Goal: Information Seeking & Learning: Learn about a topic

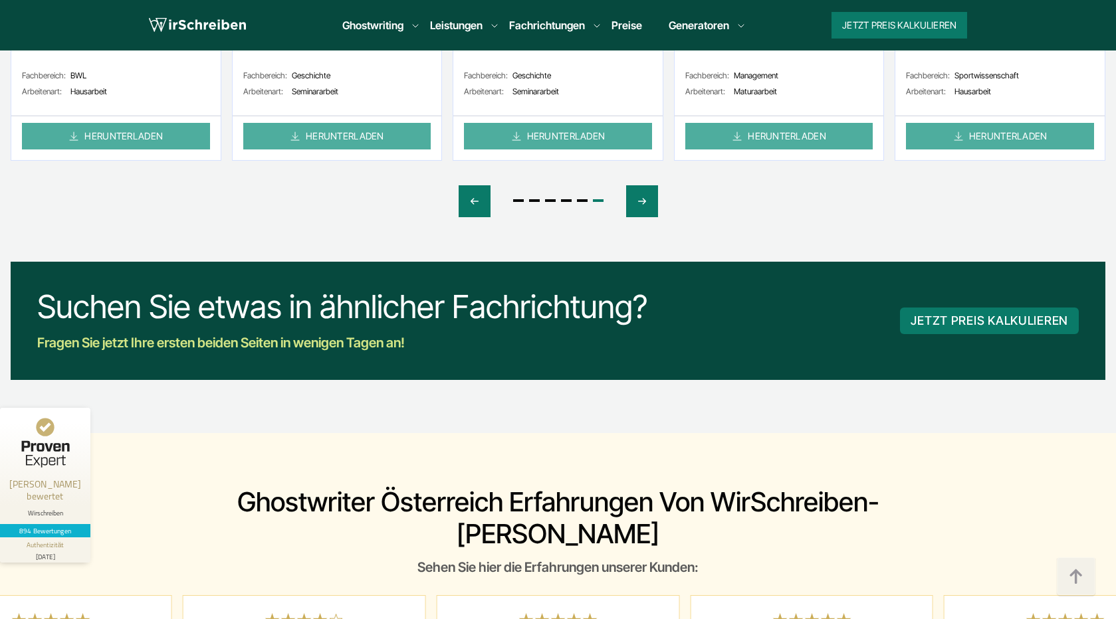
scroll to position [7038, 0]
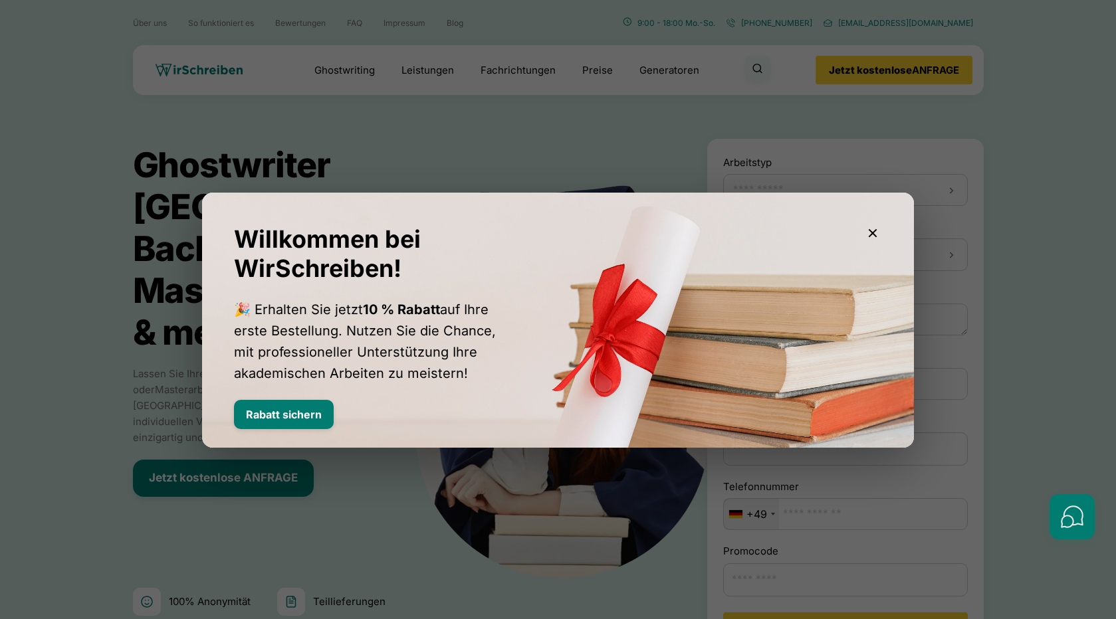
click at [509, 164] on div at bounding box center [558, 309] width 1116 height 619
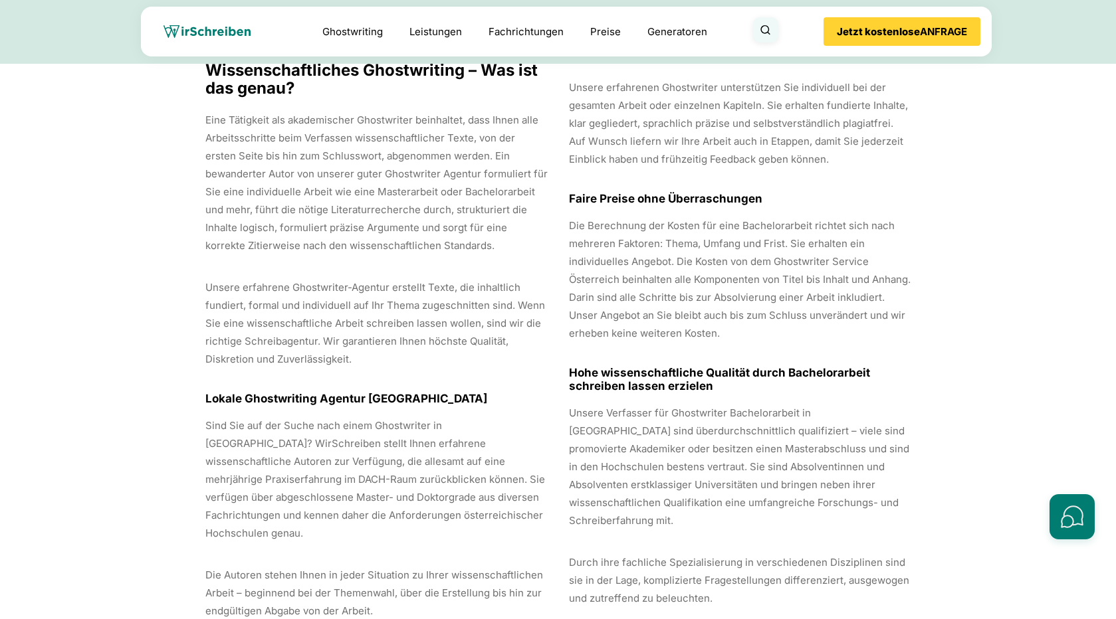
scroll to position [53, 0]
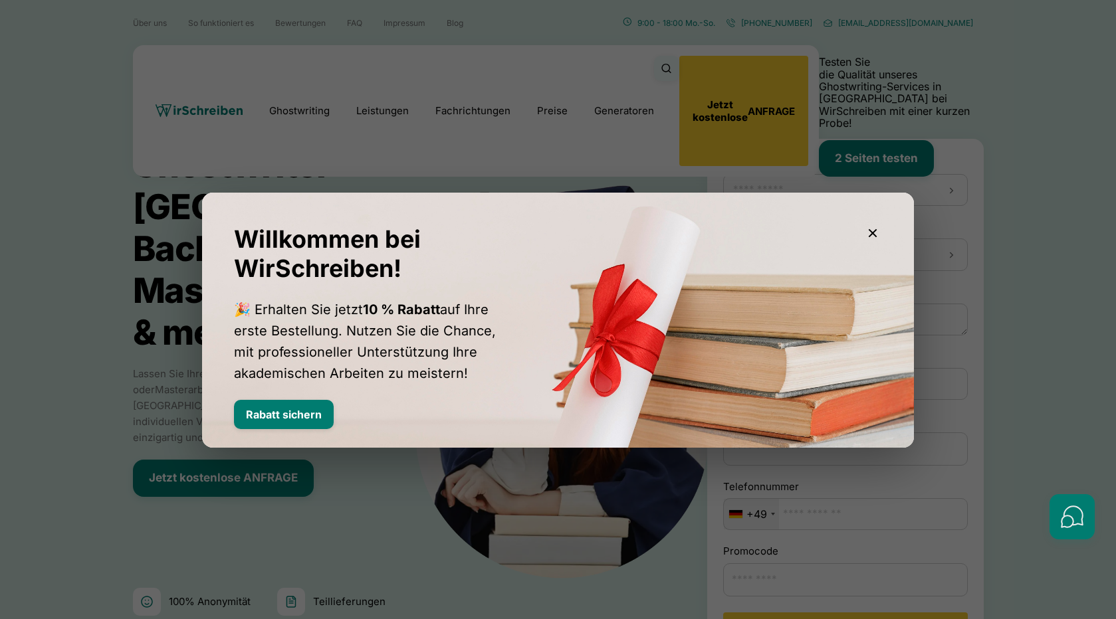
click at [870, 233] on icon "button" at bounding box center [873, 233] width 16 height 16
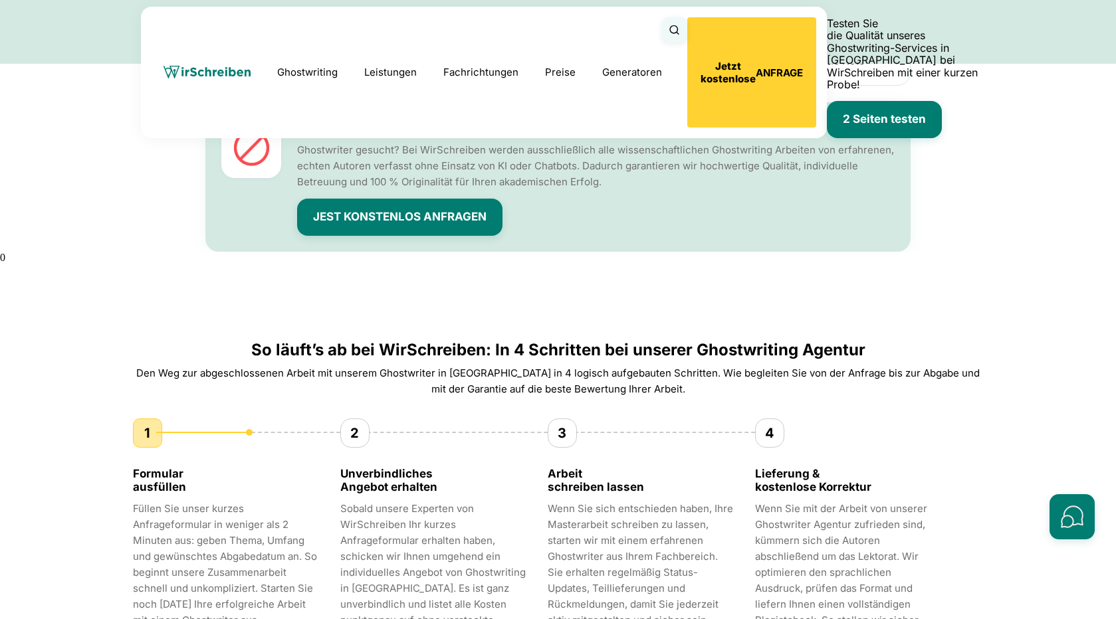
scroll to position [1171, 0]
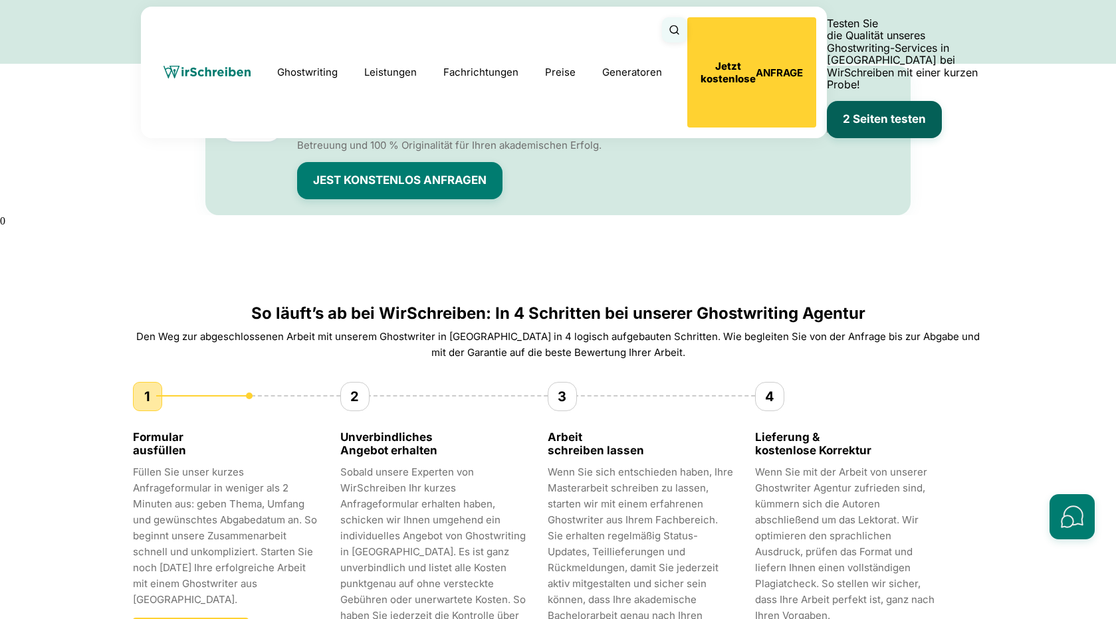
click at [846, 101] on button "2 Seiten testen" at bounding box center [884, 119] width 115 height 37
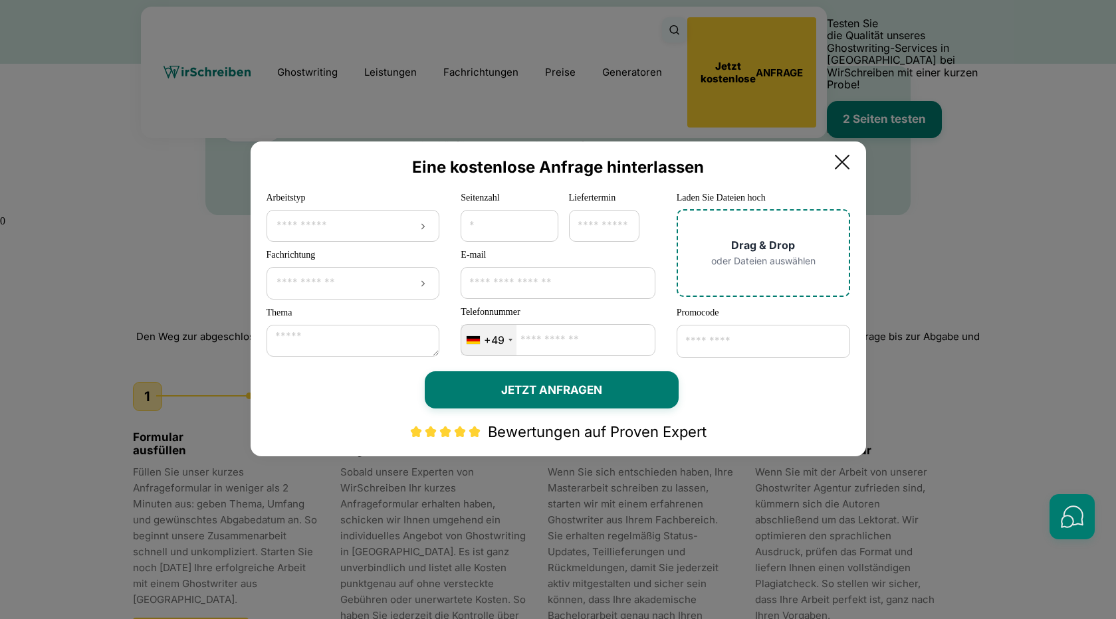
click at [853, 158] on icon at bounding box center [842, 162] width 27 height 27
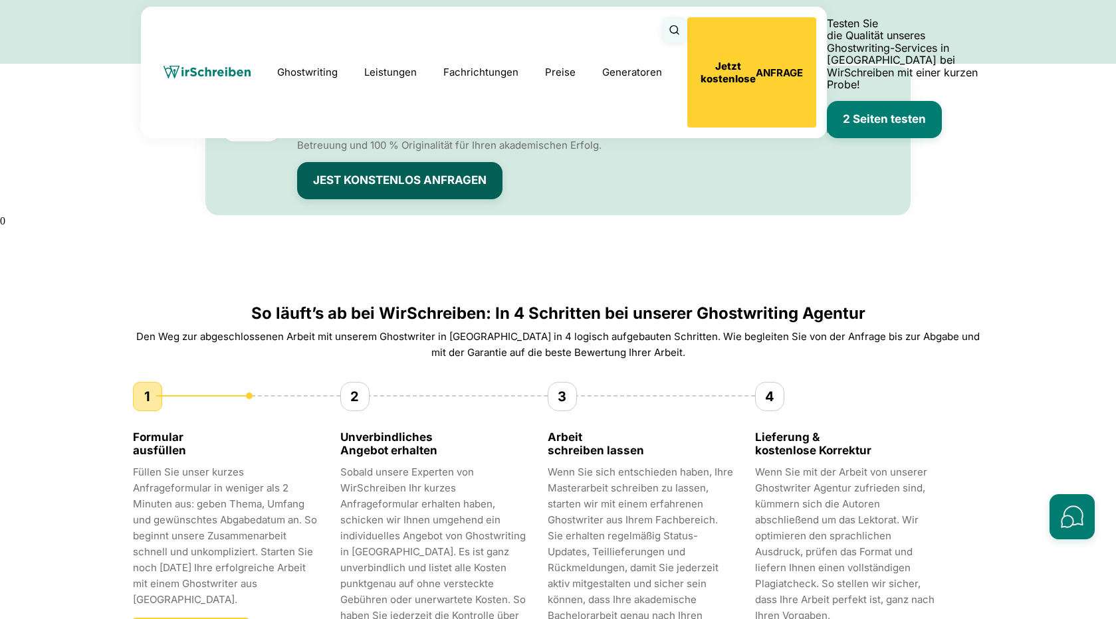
click at [451, 162] on button "Jest Konstenlos Anfragen" at bounding box center [399, 180] width 205 height 37
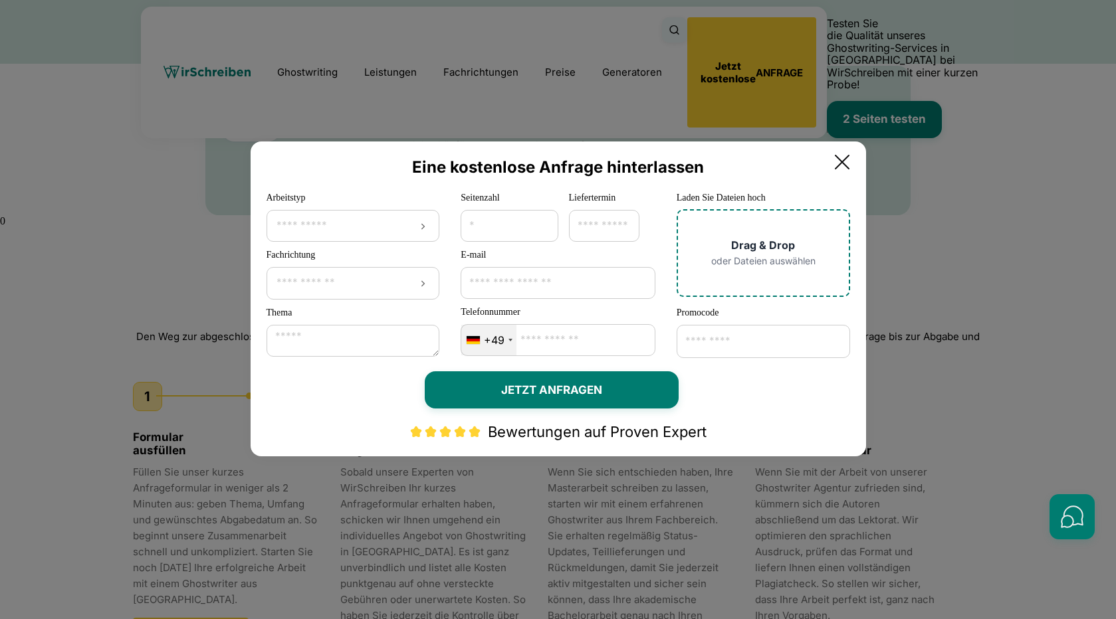
click at [849, 166] on icon at bounding box center [842, 162] width 27 height 27
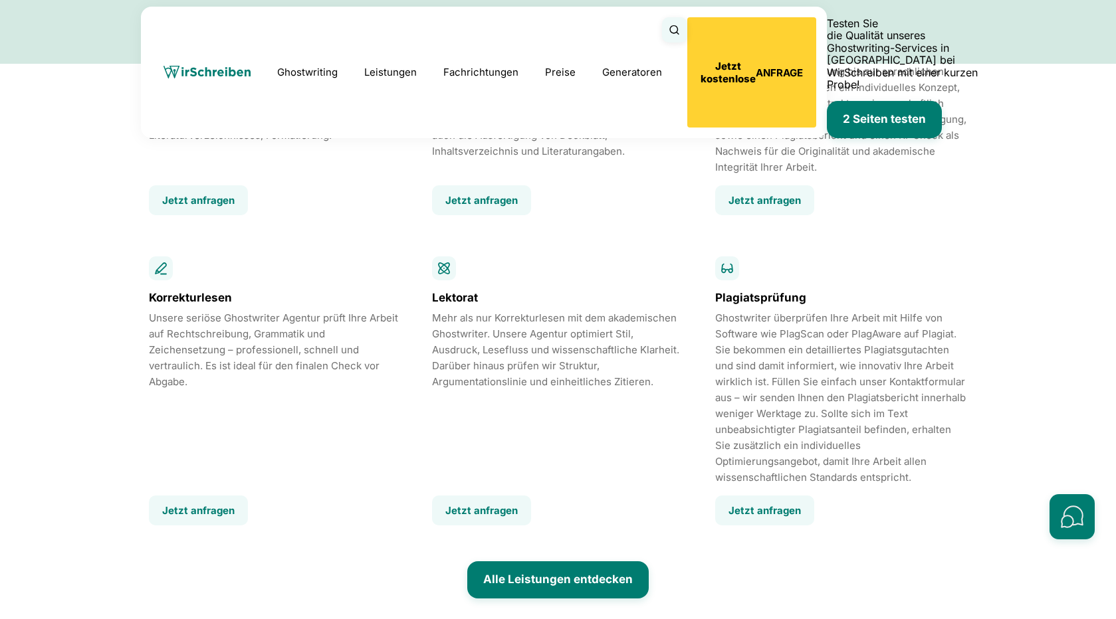
scroll to position [2432, 0]
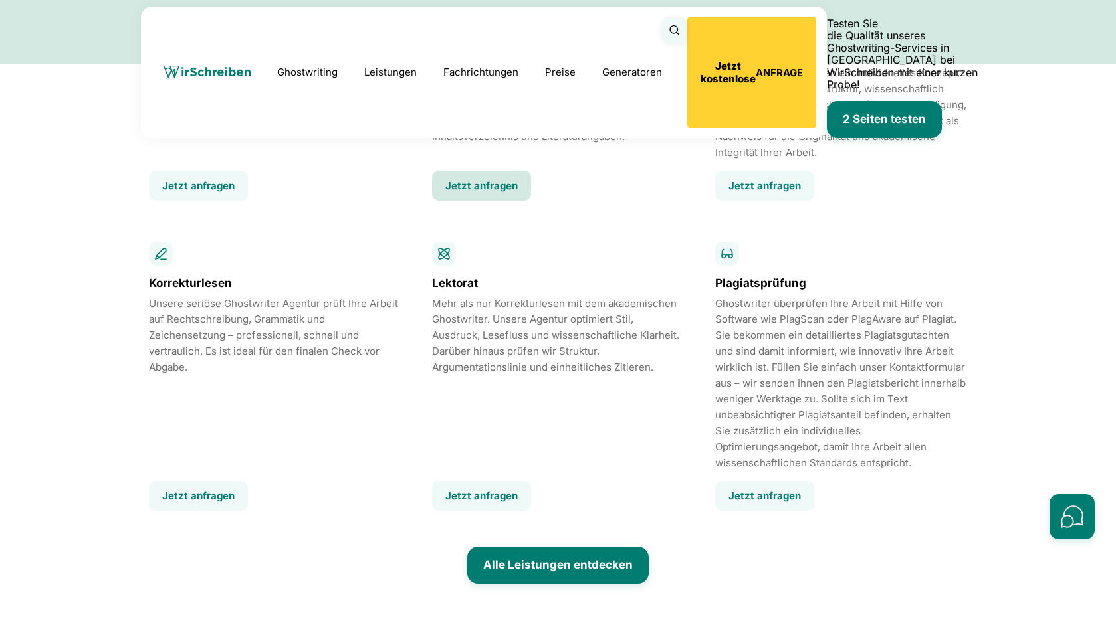
click at [492, 177] on button "Jetzt anfragen" at bounding box center [481, 186] width 99 height 30
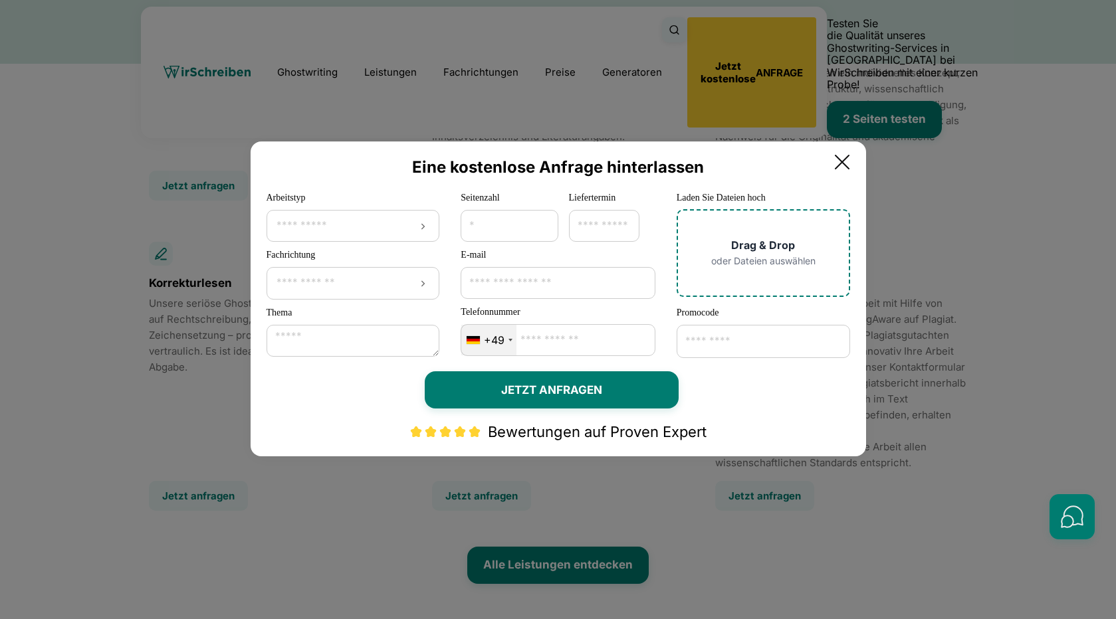
click at [849, 163] on icon at bounding box center [841, 162] width 13 height 13
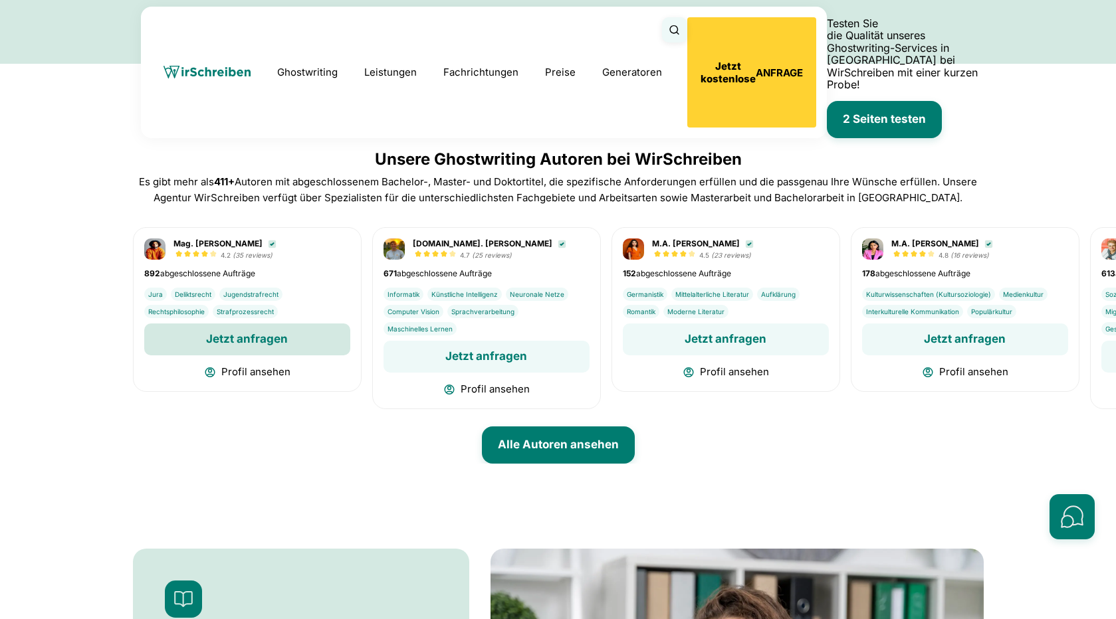
scroll to position [5258, 0]
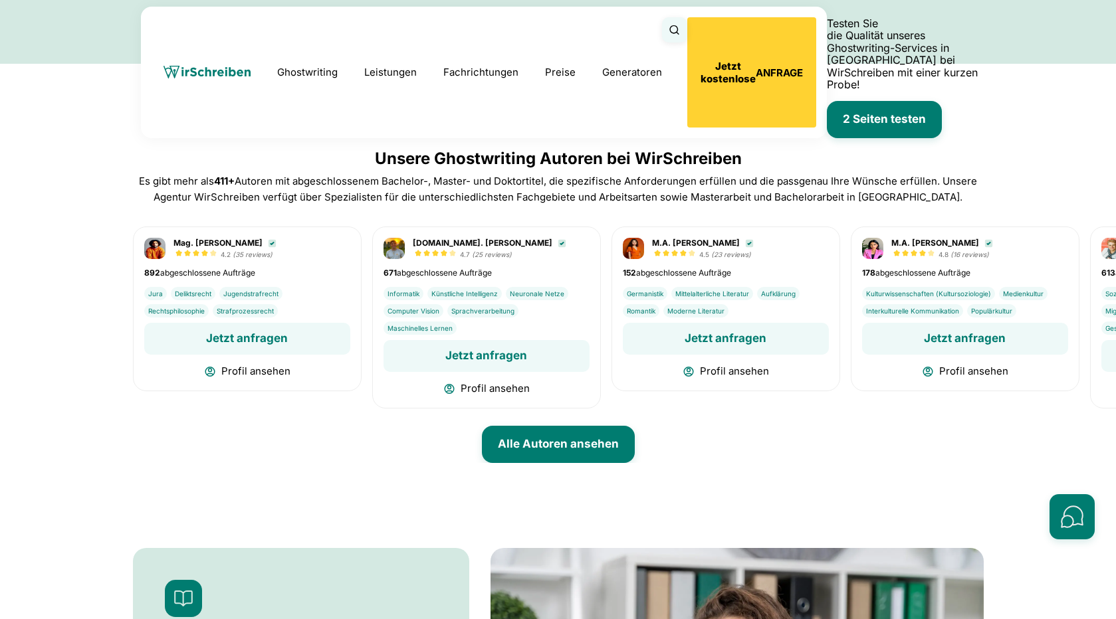
click at [251, 363] on button "Profil ansehen" at bounding box center [247, 371] width 206 height 17
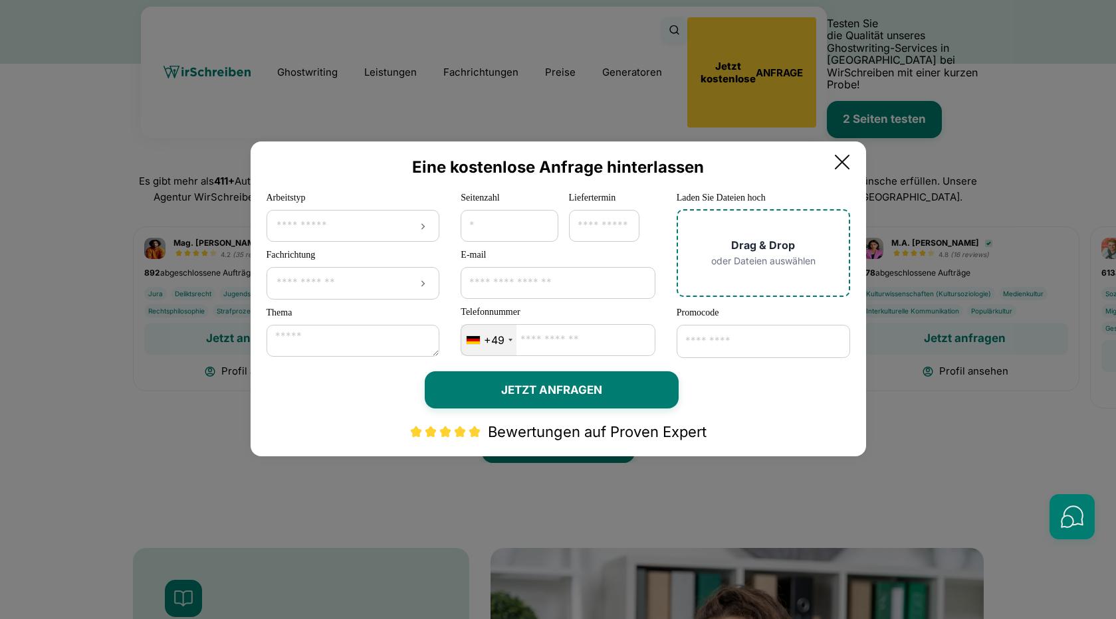
click at [851, 153] on icon at bounding box center [842, 162] width 27 height 27
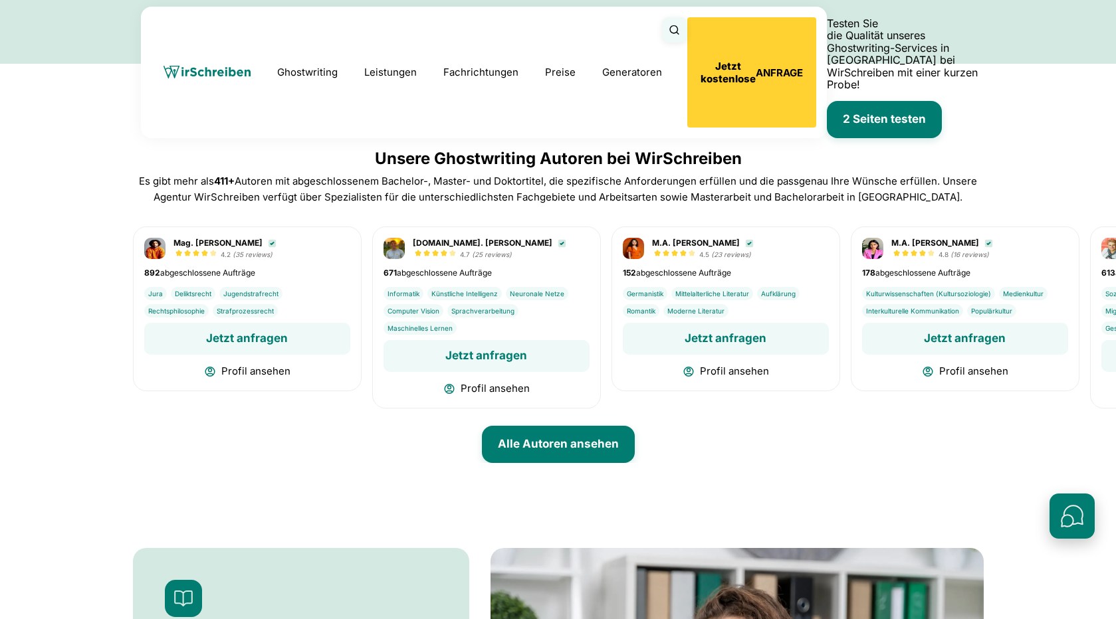
click at [1074, 514] on button "Schnellkontakte öffnen" at bounding box center [1072, 516] width 45 height 45
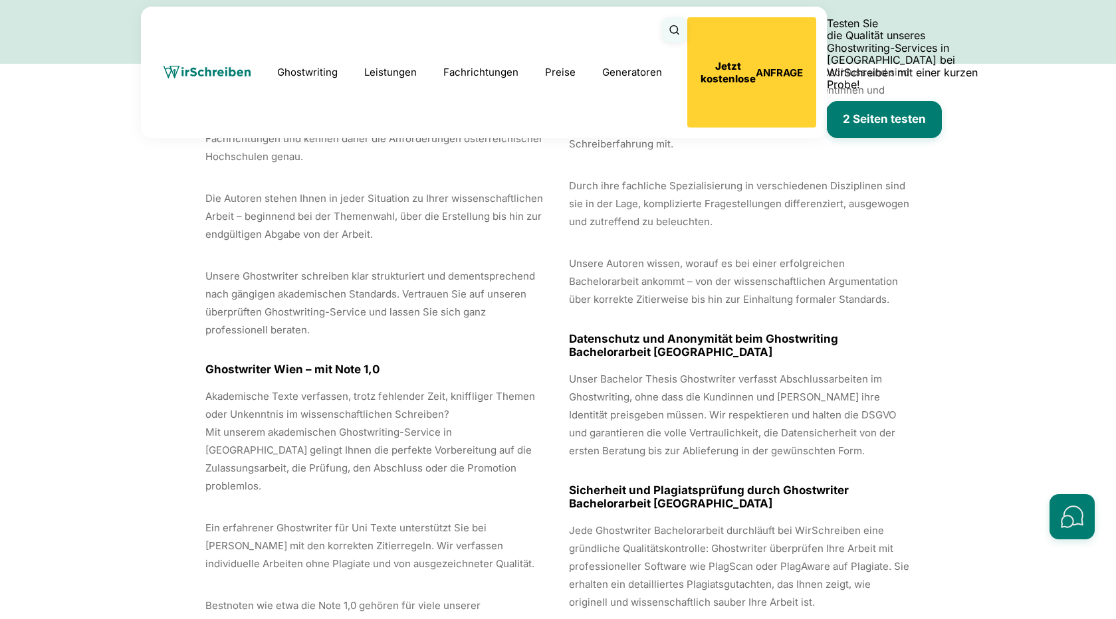
scroll to position [6874, 0]
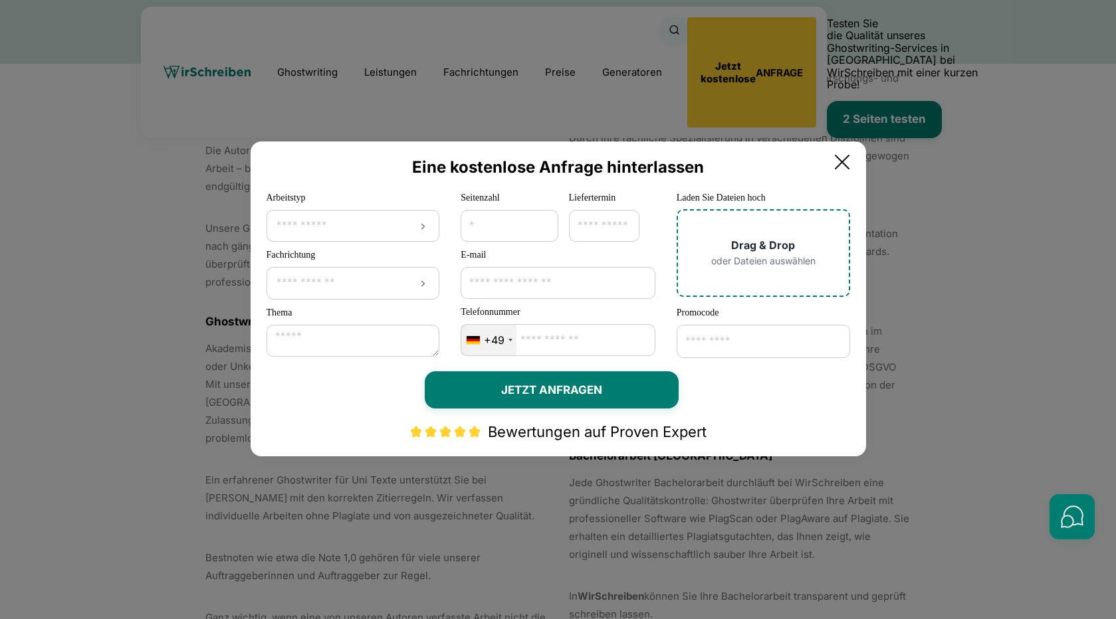
click at [855, 161] on icon at bounding box center [842, 162] width 27 height 27
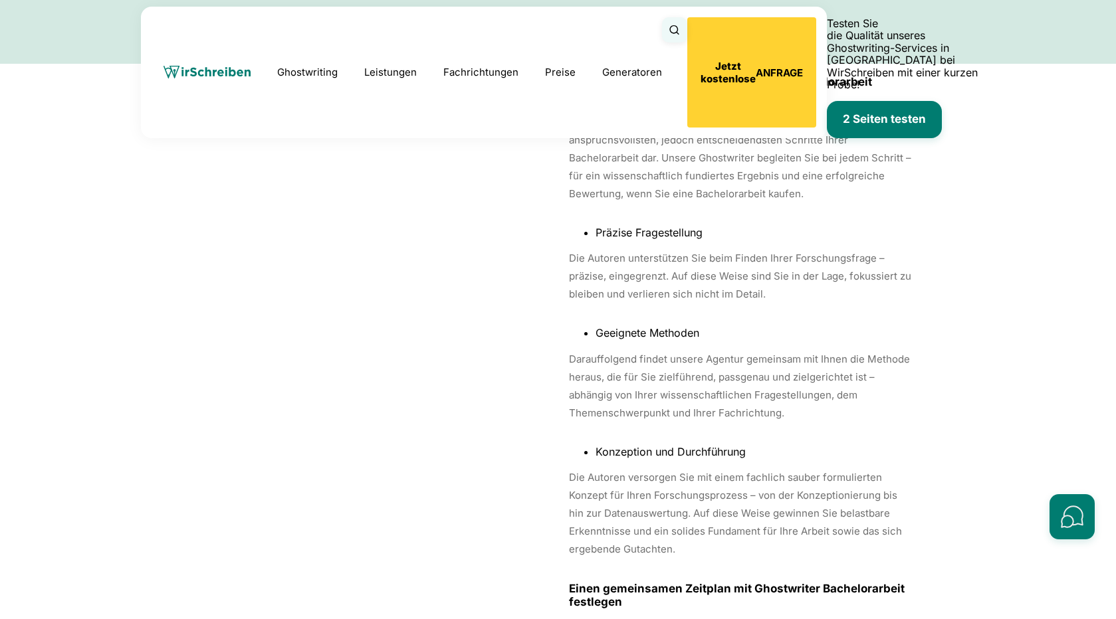
scroll to position [8085, 0]
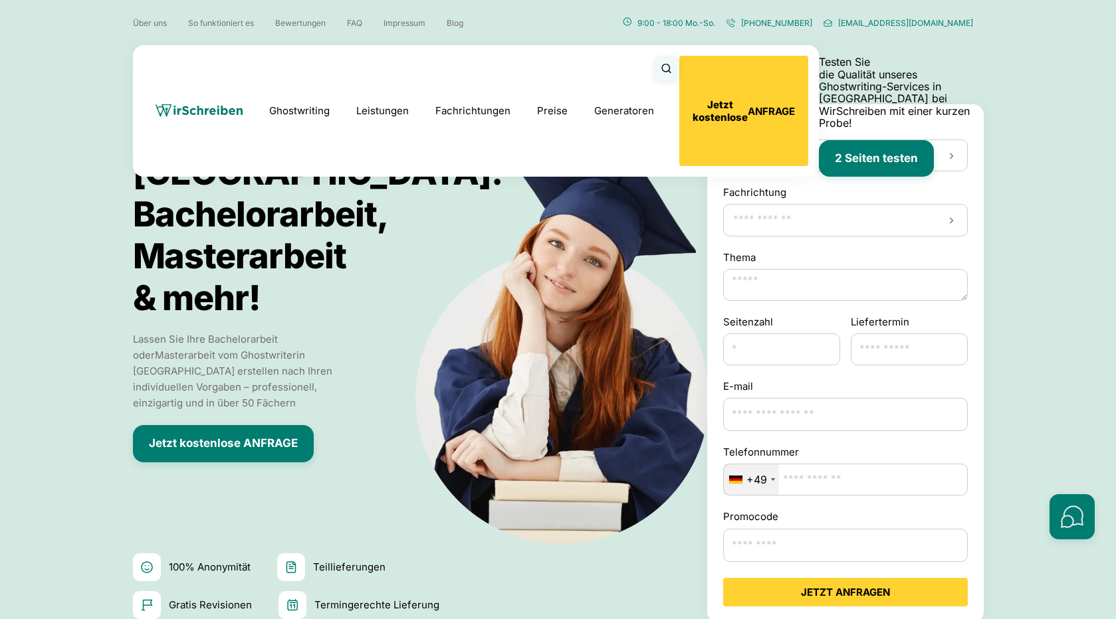
scroll to position [0, 0]
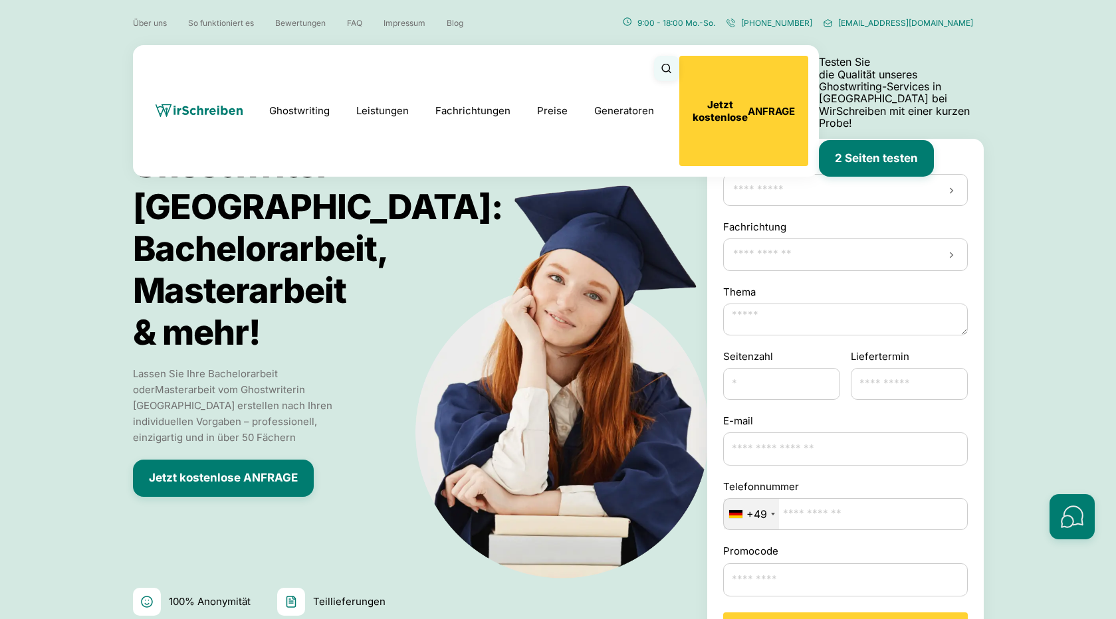
click at [774, 195] on input "Arbeitstyp" at bounding box center [845, 189] width 227 height 13
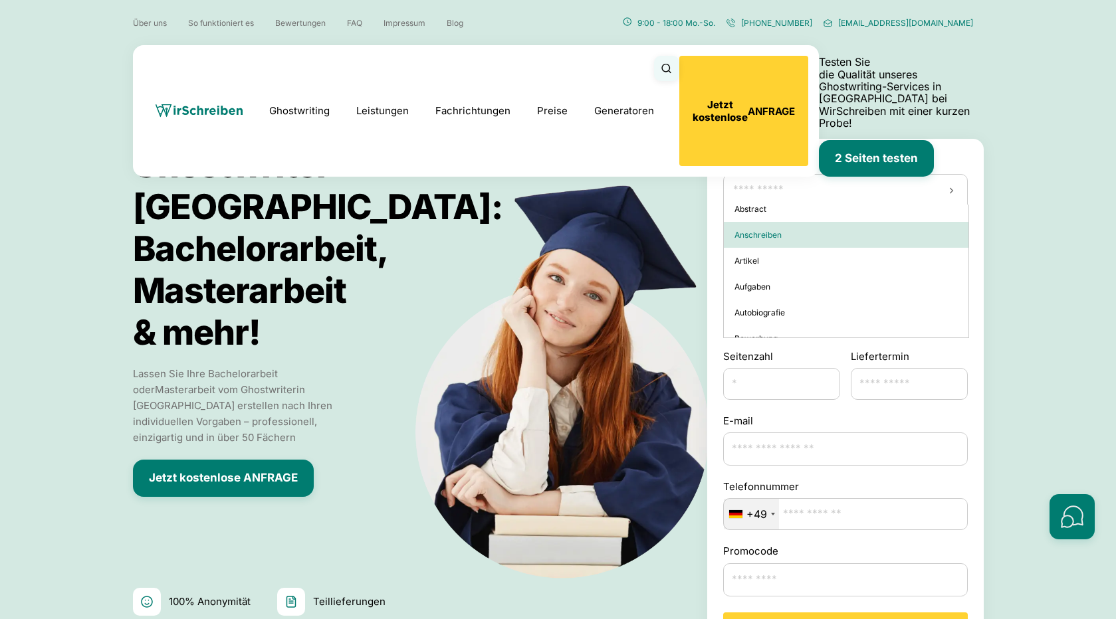
click at [642, 161] on img at bounding box center [573, 362] width 379 height 437
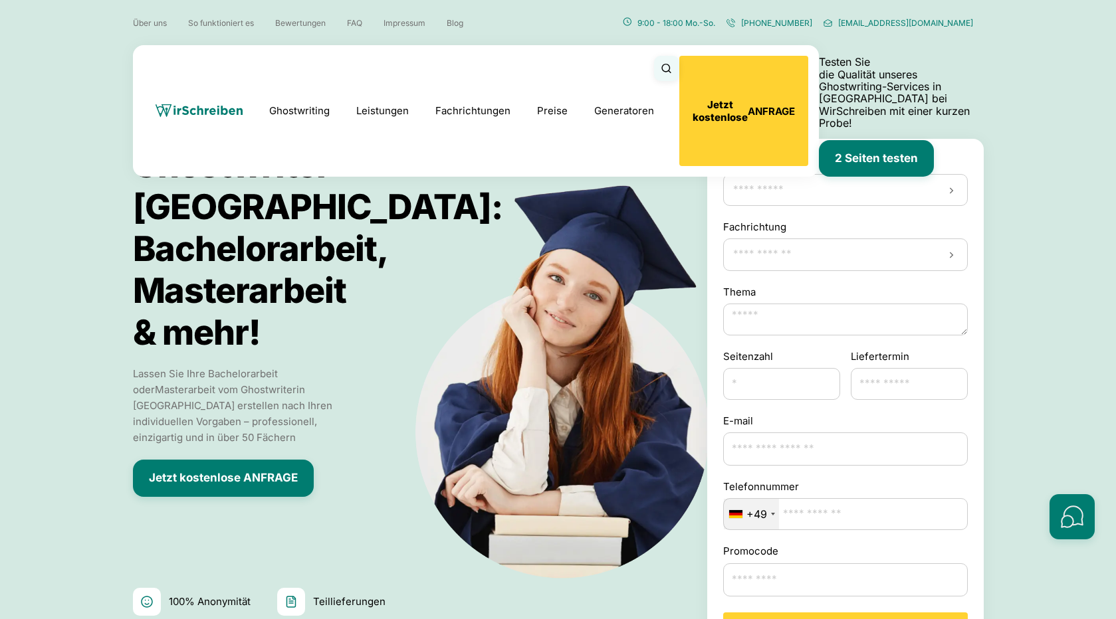
click at [762, 269] on div at bounding box center [845, 255] width 245 height 32
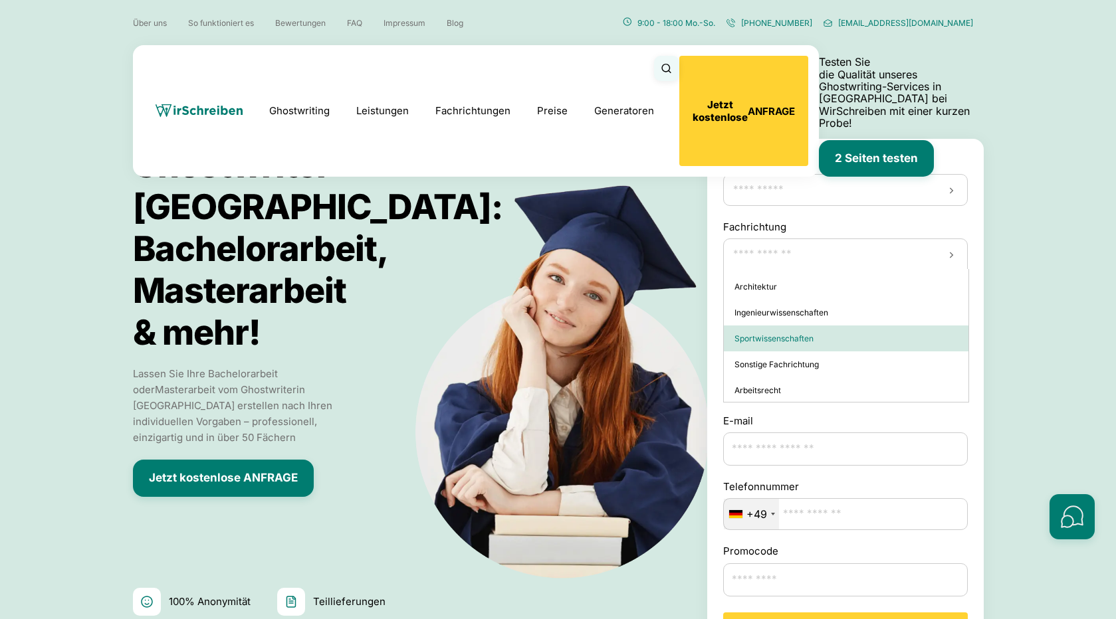
click at [649, 140] on div "Ghostwriter Österreich: Bachelorarbeit, Masterarbeit & mehr! Lassen Sie Ihre Ba…" at bounding box center [420, 398] width 574 height 518
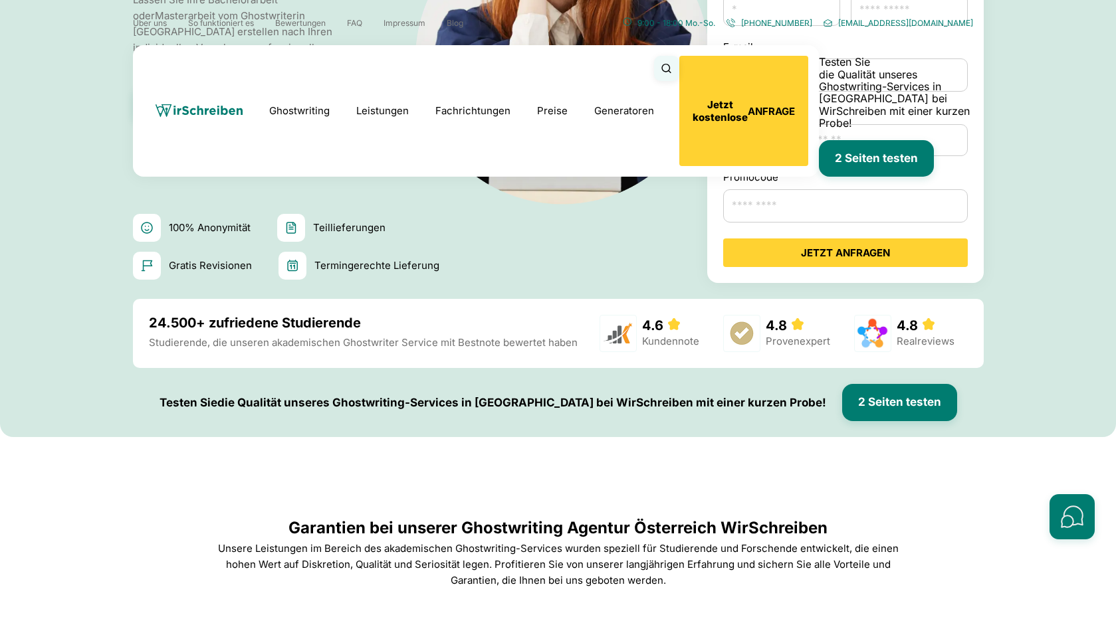
scroll to position [391, 0]
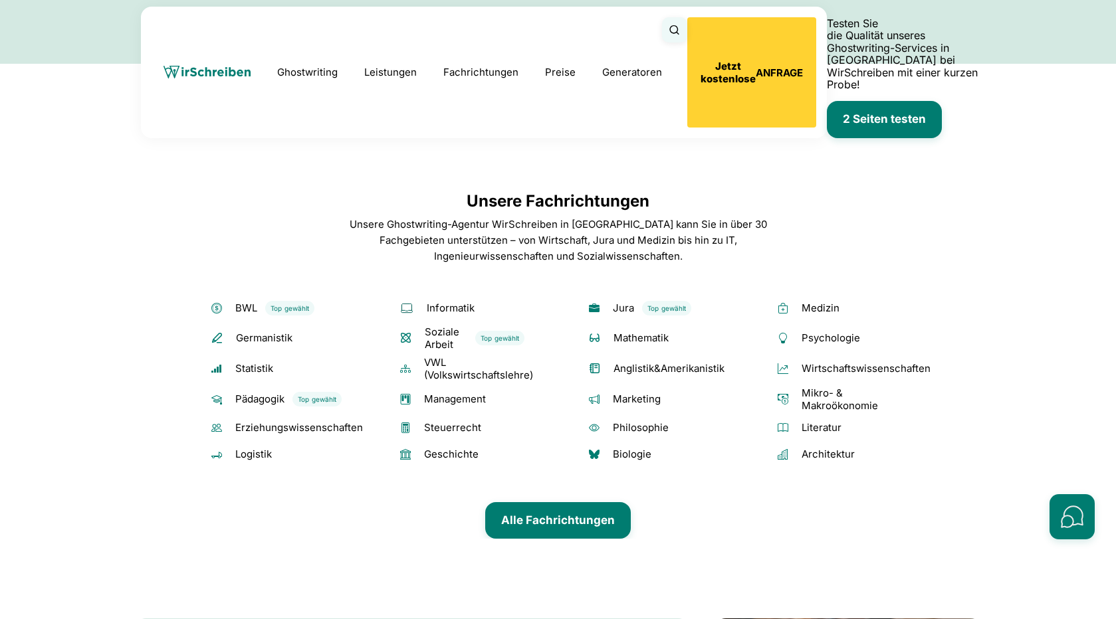
scroll to position [2993, 0]
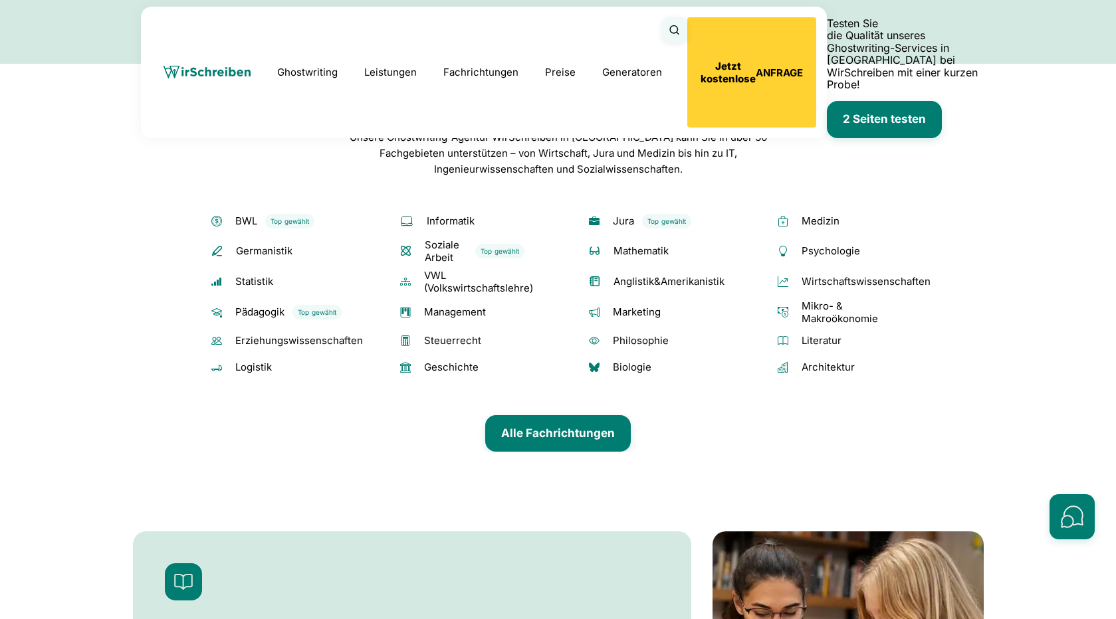
drag, startPoint x: 459, startPoint y: 134, endPoint x: 743, endPoint y: 128, distance: 284.5
click at [743, 128] on div "Unsere Fachrichtungen Unsere Ghostwriting-Agentur WirSchreiben in Österreich ka…" at bounding box center [558, 277] width 872 height 349
copy div "Unsere Fachrichtungen"
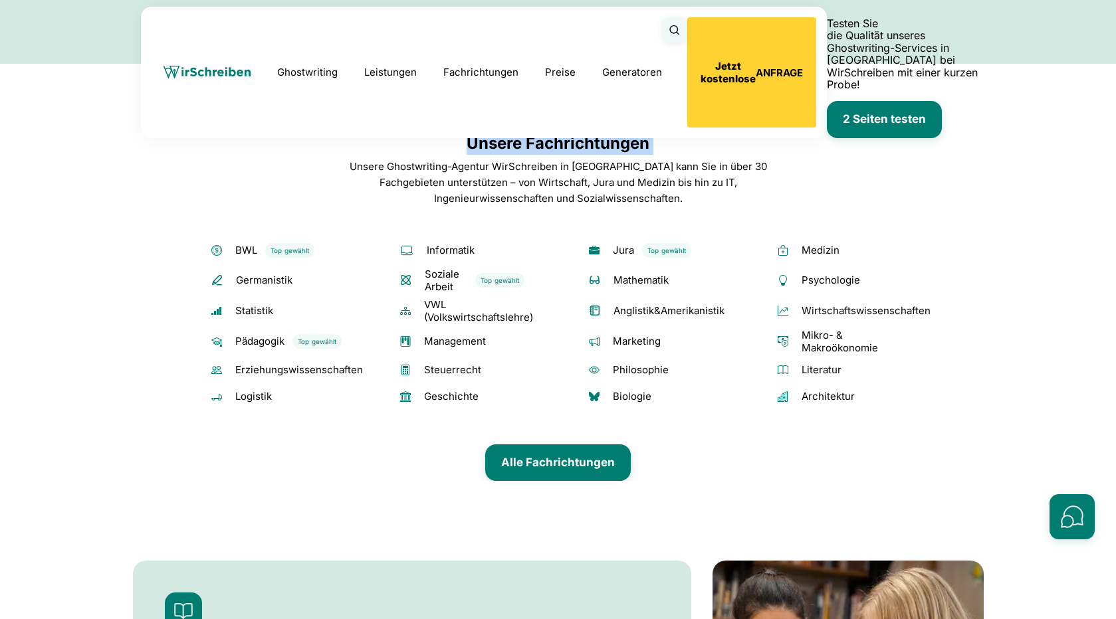
scroll to position [2876, 0]
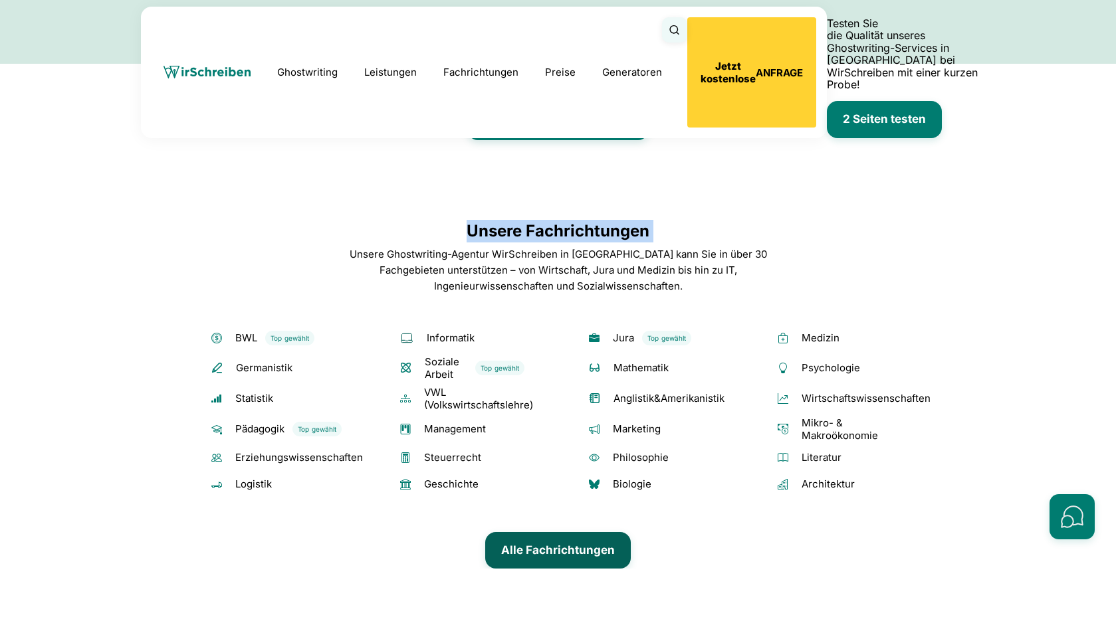
click at [540, 566] on link "Alle Fachrichtungen" at bounding box center [558, 550] width 146 height 37
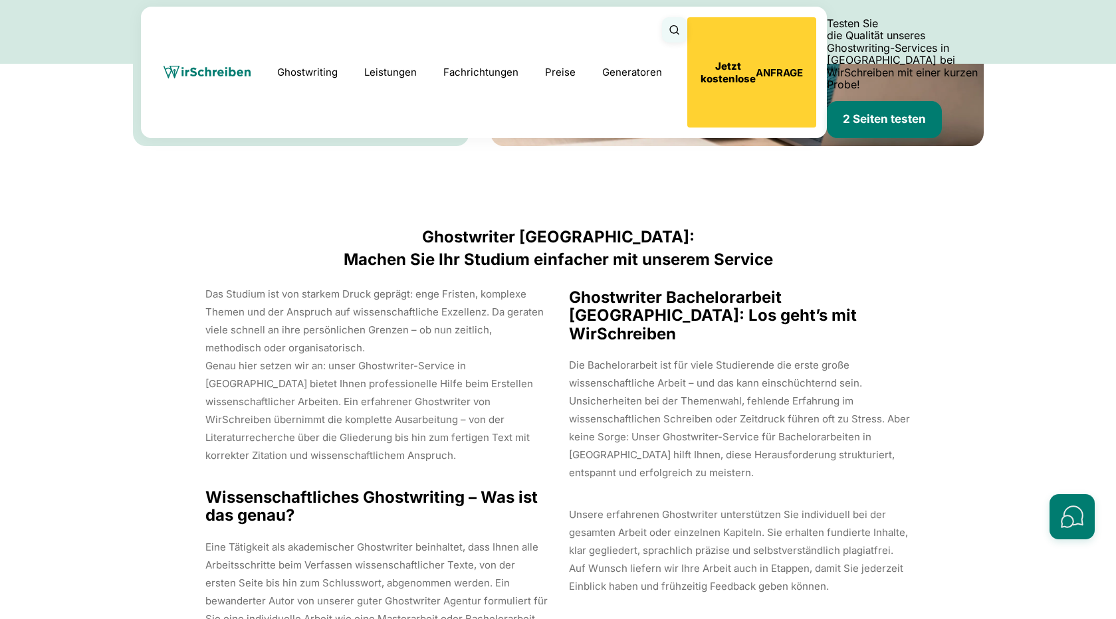
scroll to position [6021, 0]
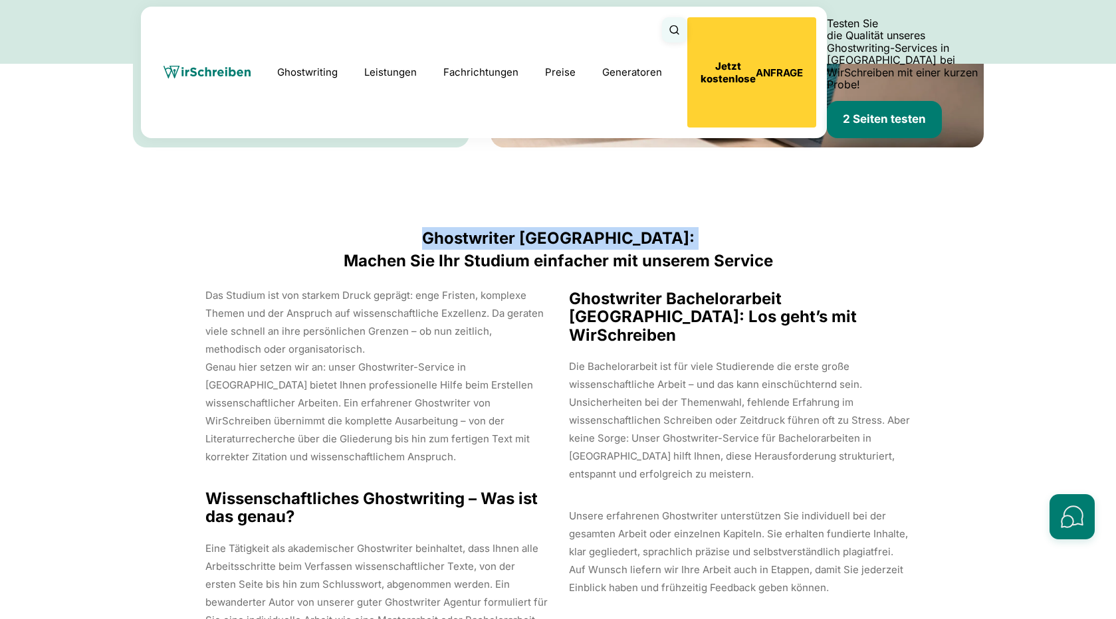
drag, startPoint x: 337, startPoint y: 199, endPoint x: 827, endPoint y: 181, distance: 490.2
click at [827, 227] on h2 "Ghostwriter Österreich: Machen Sie Ihr Studium einfacher mit unserem Service" at bounding box center [558, 249] width 851 height 45
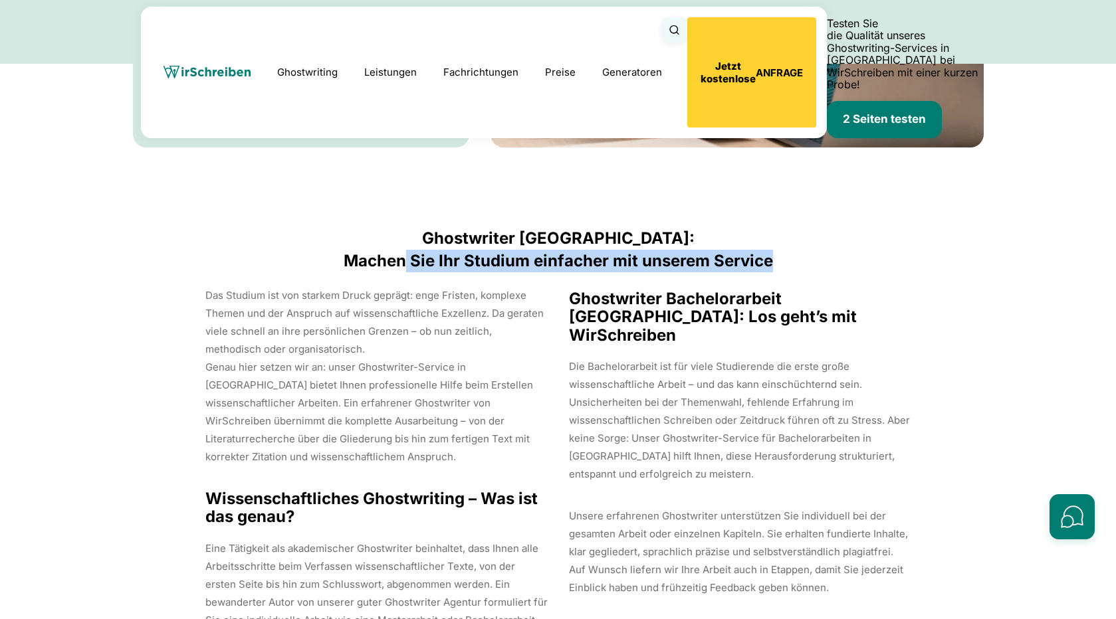
drag, startPoint x: 787, startPoint y: 200, endPoint x: 408, endPoint y: 187, distance: 379.1
click at [408, 227] on h2 "Ghostwriter Österreich: Machen Sie Ihr Studium einfacher mit unserem Service" at bounding box center [558, 249] width 851 height 45
click at [348, 227] on h2 "Ghostwriter Österreich: Machen Sie Ihr Studium einfacher mit unserem Service" at bounding box center [558, 249] width 851 height 45
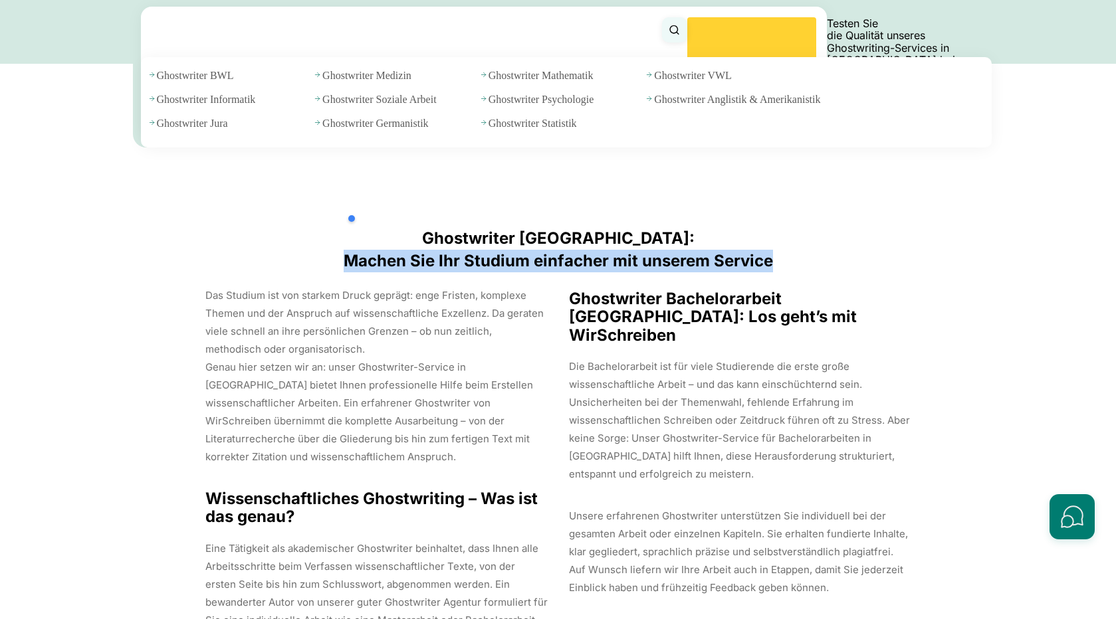
copy h2 "Machen Sie Ihr Studium einfacher mit unserem Service"
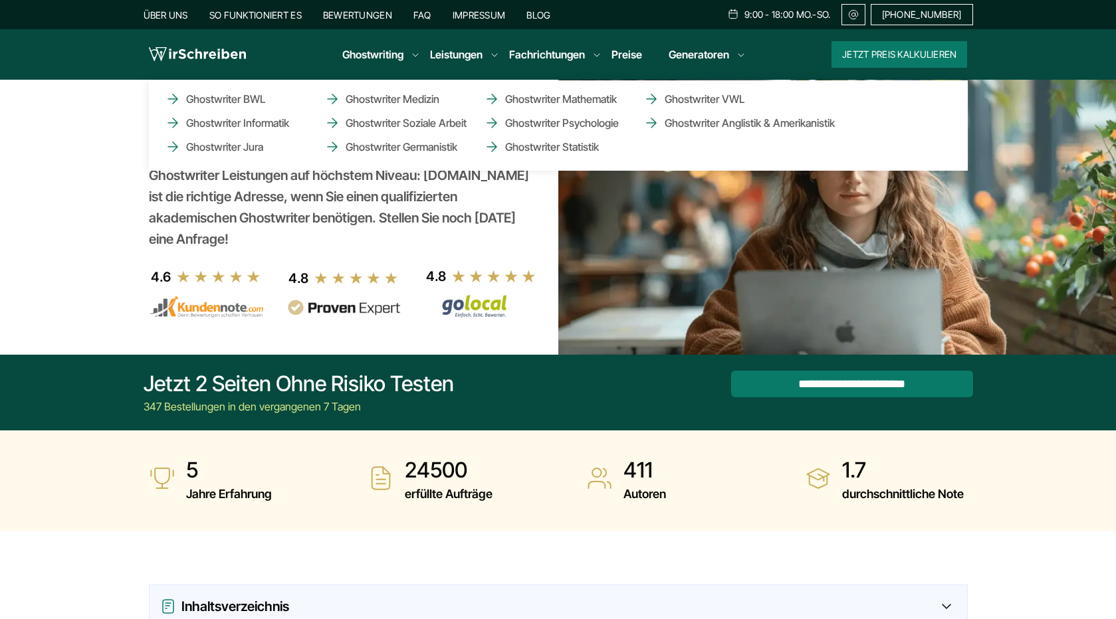
click at [537, 55] on li "Fachrichtungen Ghostwriter BWL Ghostwriter Informatik Ghostwriter Jura Ghostwri…" at bounding box center [547, 55] width 76 height 16
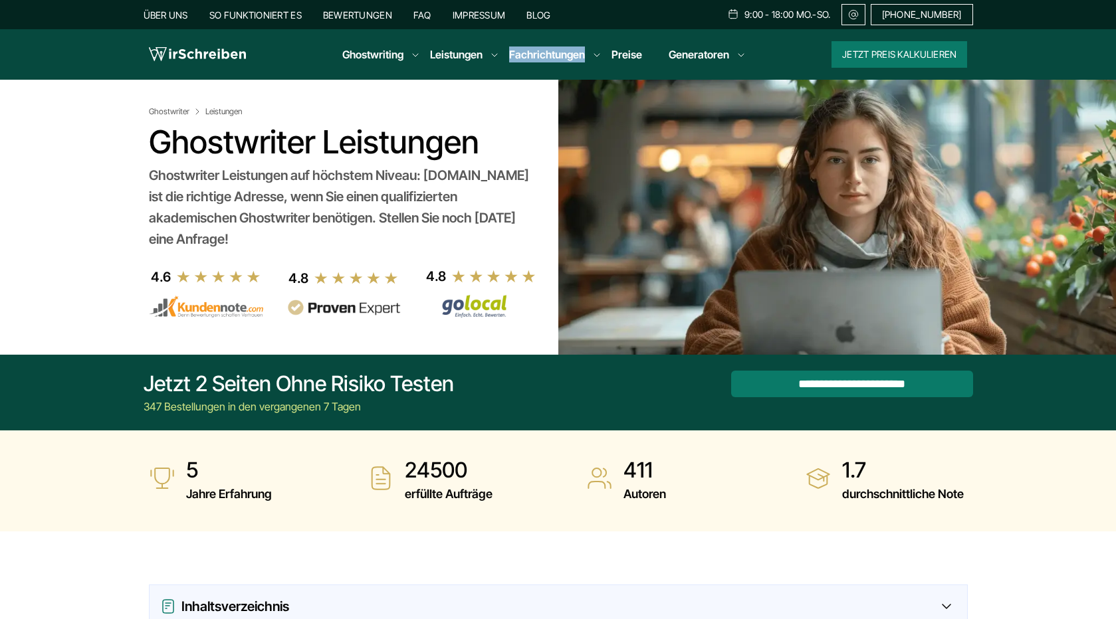
drag, startPoint x: 507, startPoint y: 55, endPoint x: 590, endPoint y: 55, distance: 82.4
click at [590, 55] on ul "Ghostwriting Bachelorarbeit Doktorarbeit Essay Examensarbeit Masterarbeit Expos…" at bounding box center [538, 55] width 413 height 16
copy link "Fachrichtungen"
click at [590, 55] on ul "Ghostwriting Bachelorarbeit Doktorarbeit Essay Examensarbeit Masterarbeit Expos…" at bounding box center [538, 55] width 413 height 16
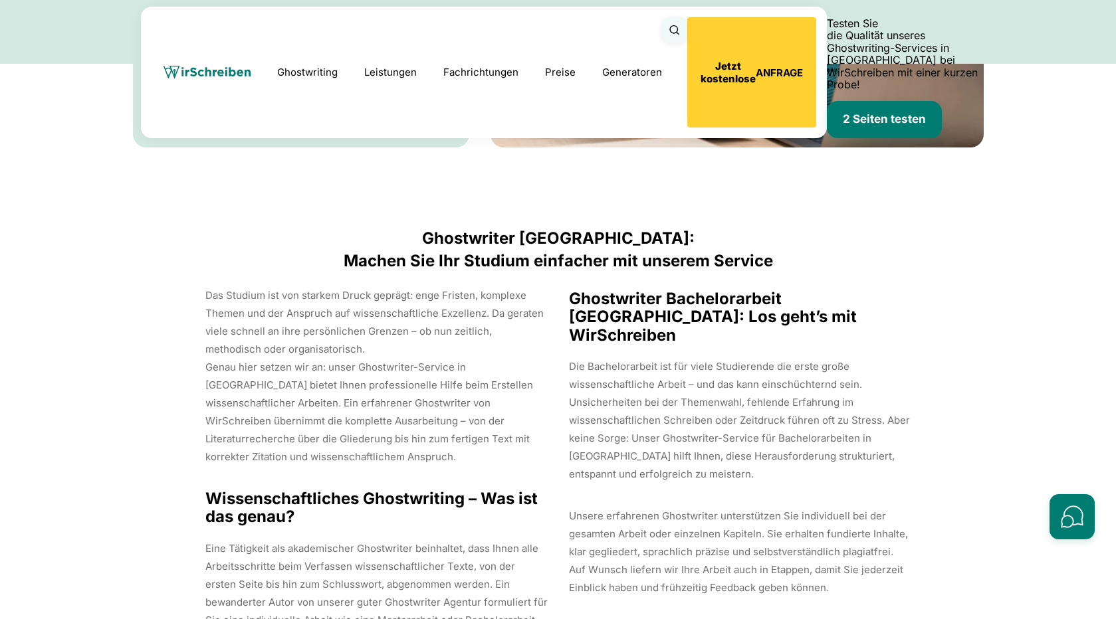
scroll to position [1290, 0]
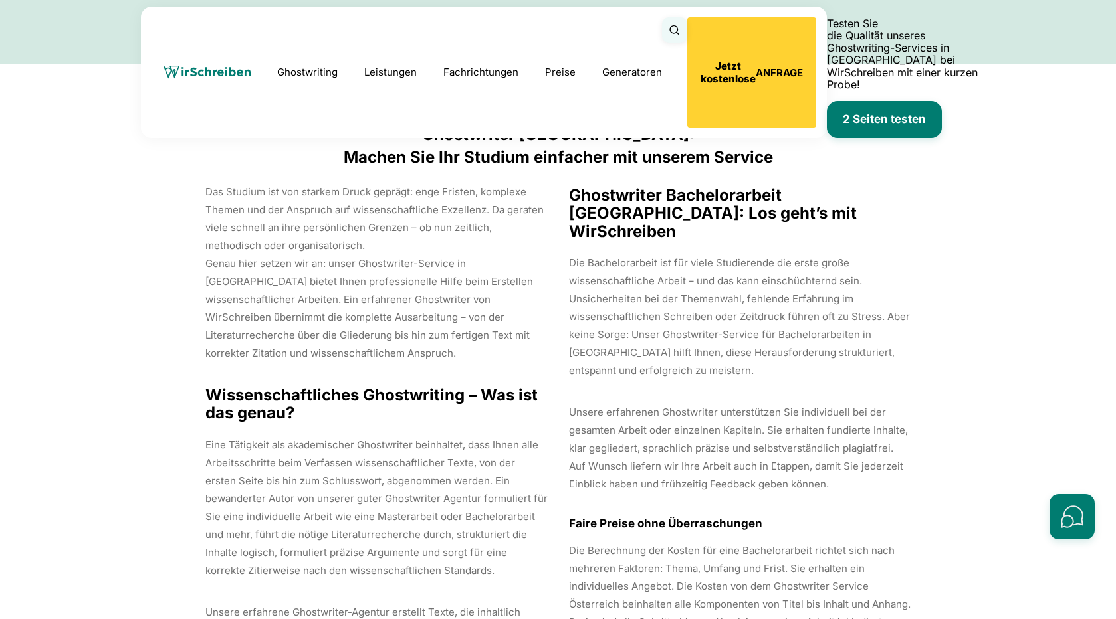
scroll to position [6131, 0]
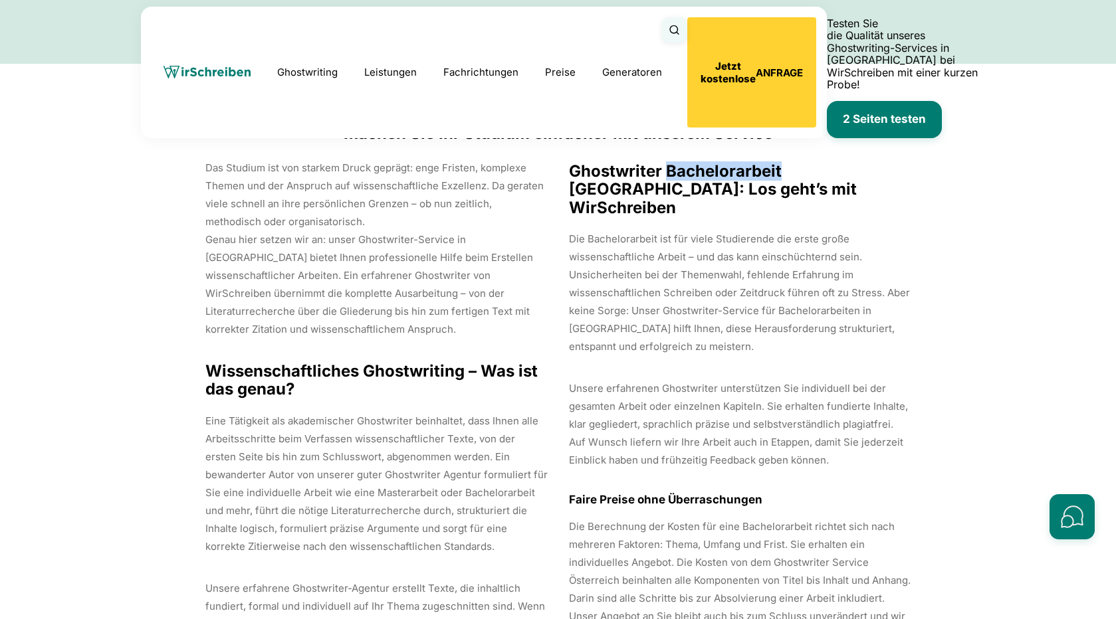
scroll to position [4796, 0]
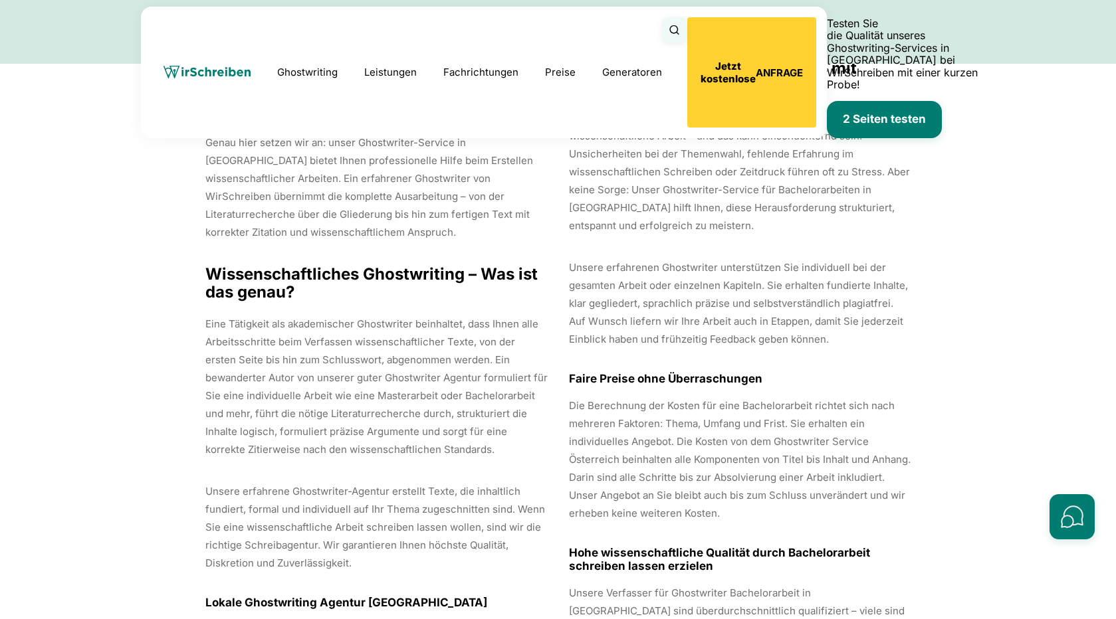
scroll to position [4651, 0]
drag, startPoint x: 331, startPoint y: 146, endPoint x: 380, endPoint y: 164, distance: 52.1
copy p "Hier danken Sie Personen oder Institutionen, die Sie bei"
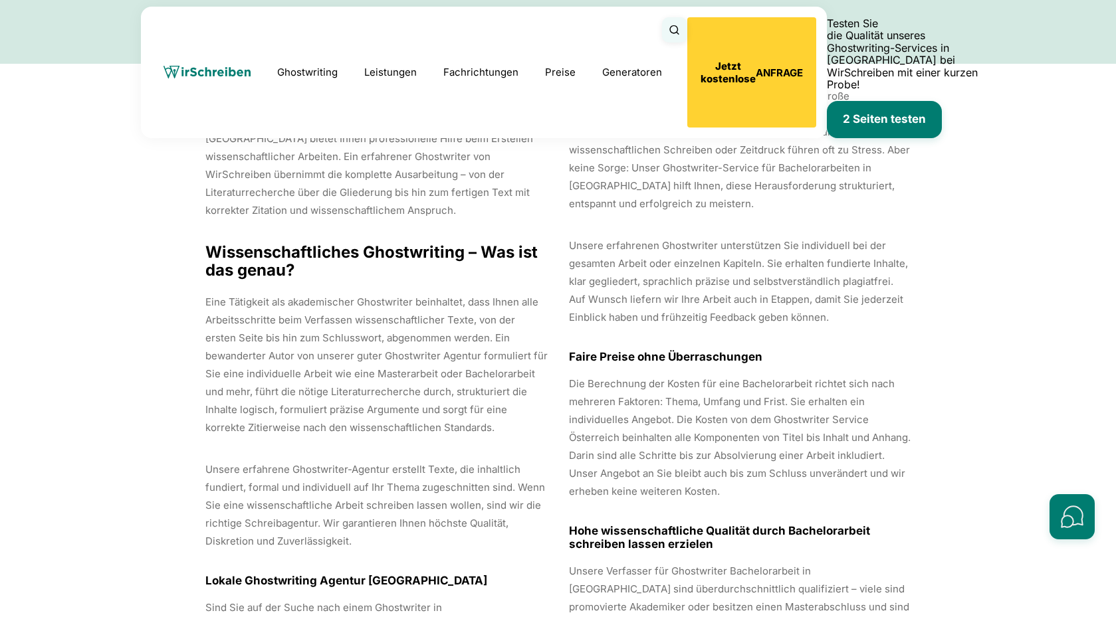
scroll to position [6269, 0]
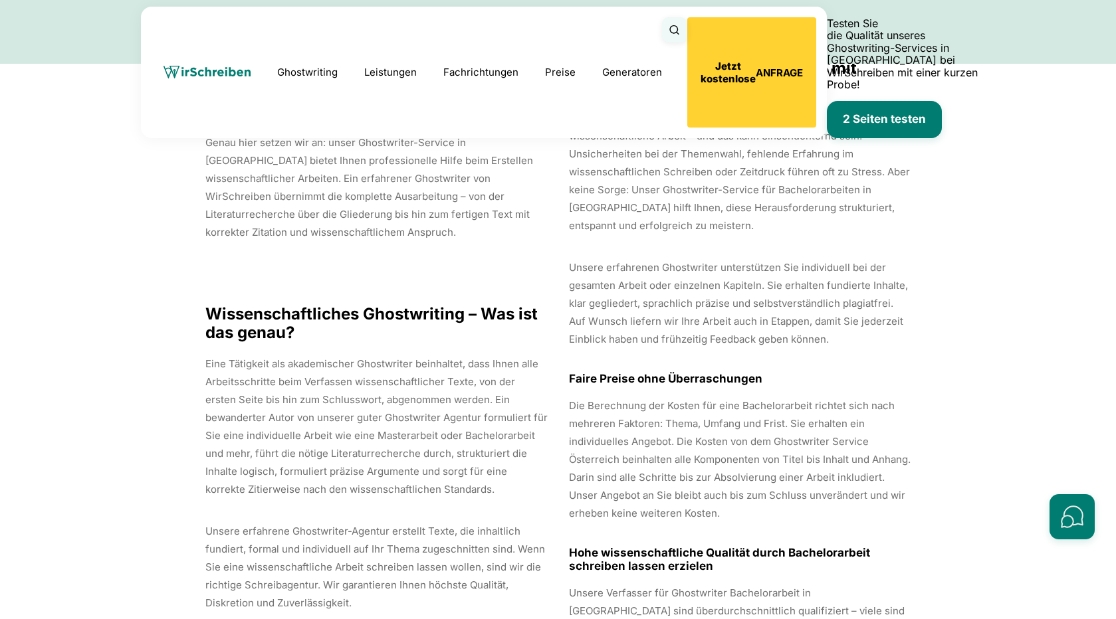
scroll to position [1099, 0]
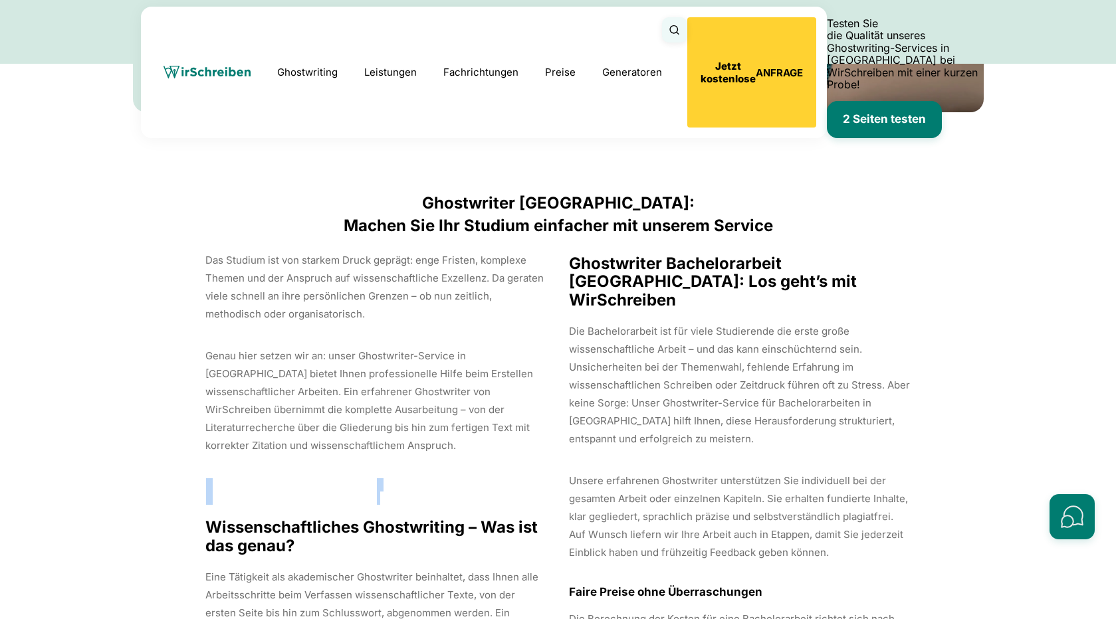
drag, startPoint x: 205, startPoint y: 390, endPoint x: 432, endPoint y: 415, distance: 228.7
click at [521, 492] on td at bounding box center [461, 498] width 171 height 13
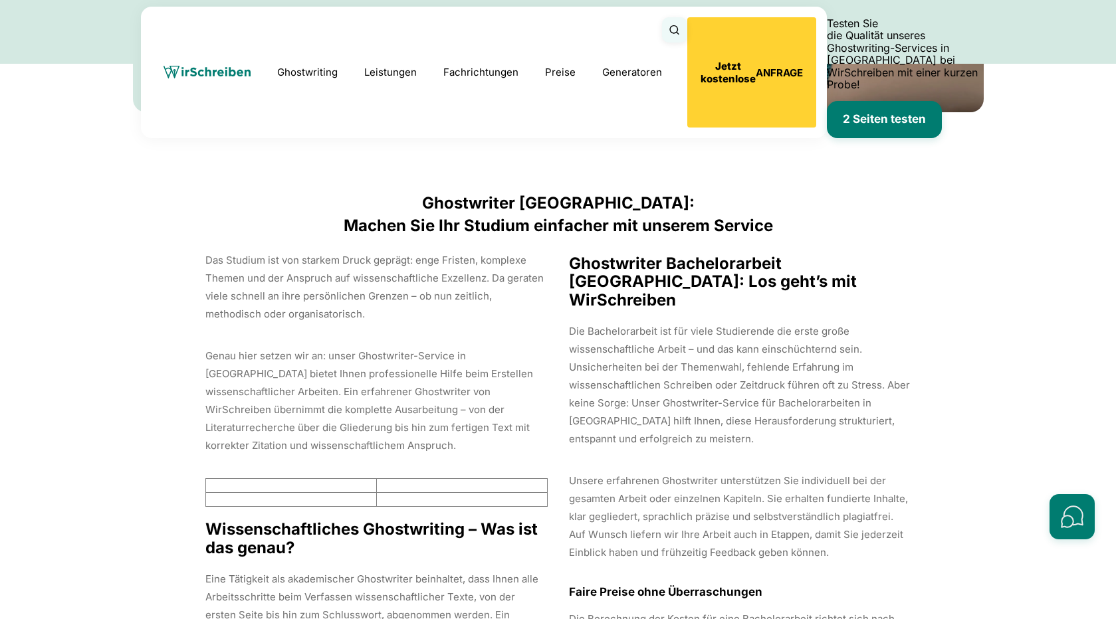
drag, startPoint x: 209, startPoint y: 416, endPoint x: 343, endPoint y: 420, distance: 134.3
drag, startPoint x: 204, startPoint y: 355, endPoint x: 292, endPoint y: 381, distance: 92.1
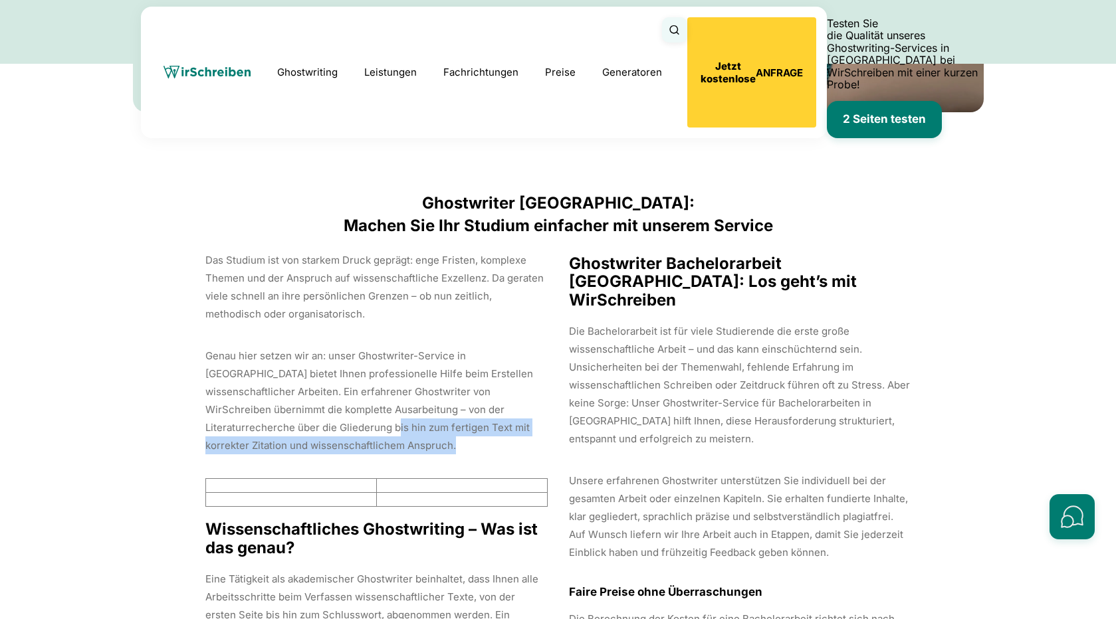
copy p "zum fertigen Text mit korrekter Zitation und wissenschaftlichem Anspruch."
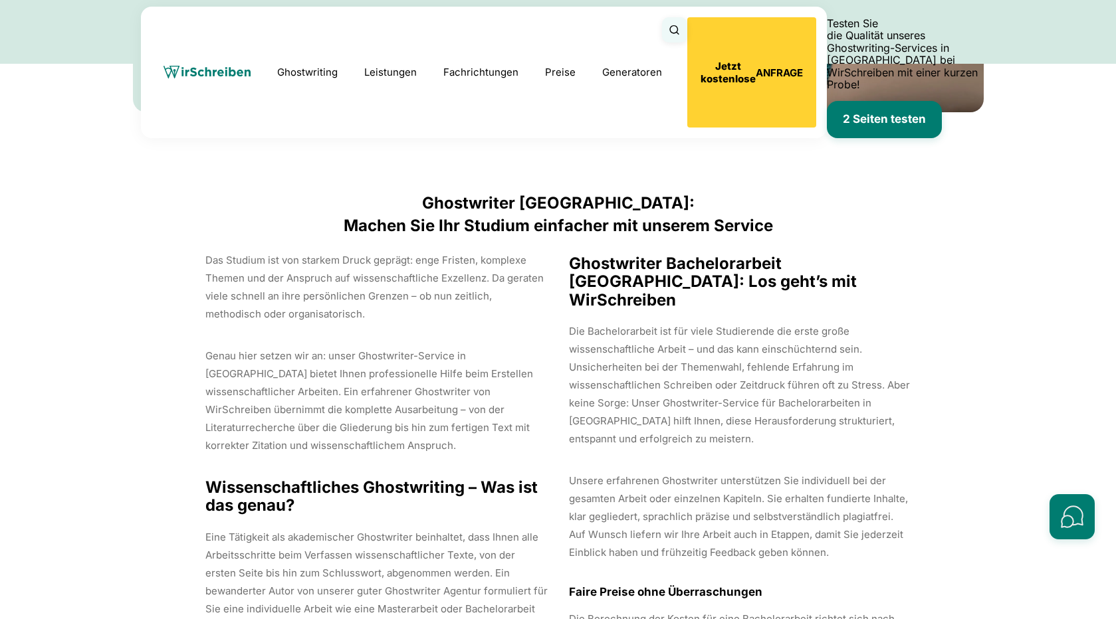
scroll to position [4190, 0]
drag, startPoint x: 199, startPoint y: 278, endPoint x: 397, endPoint y: 277, distance: 198.7
copy p "Unsere Autoren geben Ihnen eine struktu"
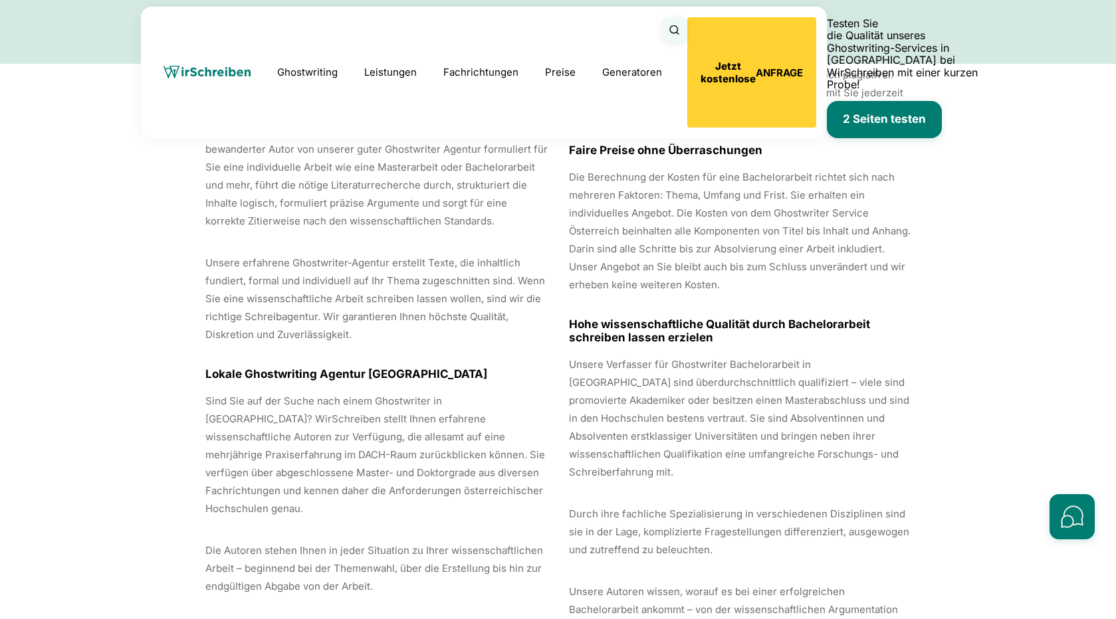
scroll to position [6546, 0]
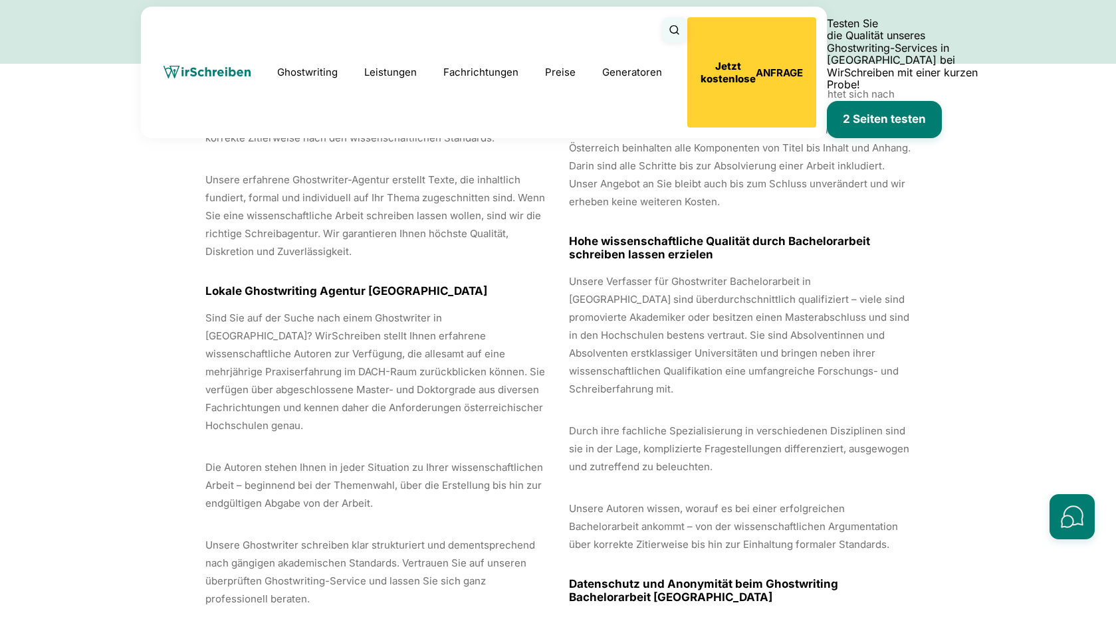
scroll to position [6546, 0]
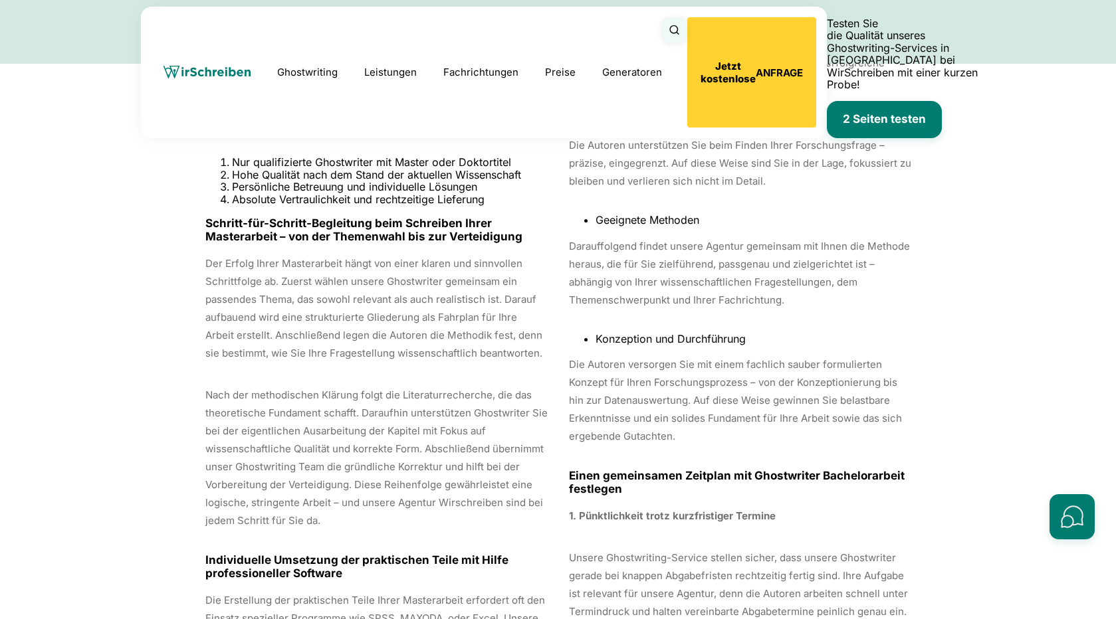
scroll to position [8146, 0]
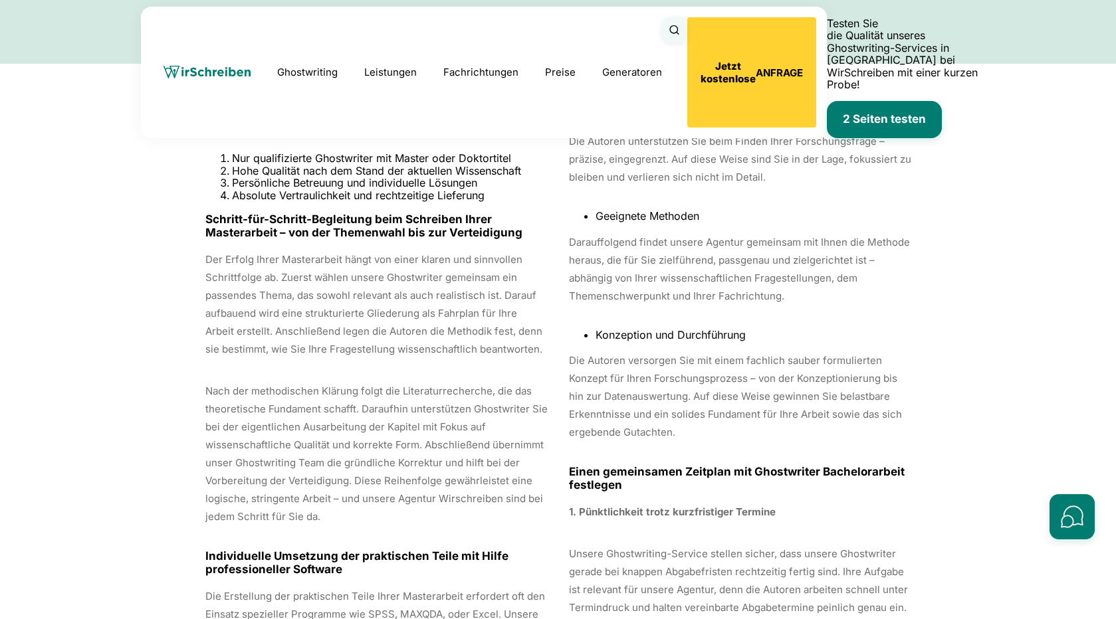
scroll to position [8224, 0]
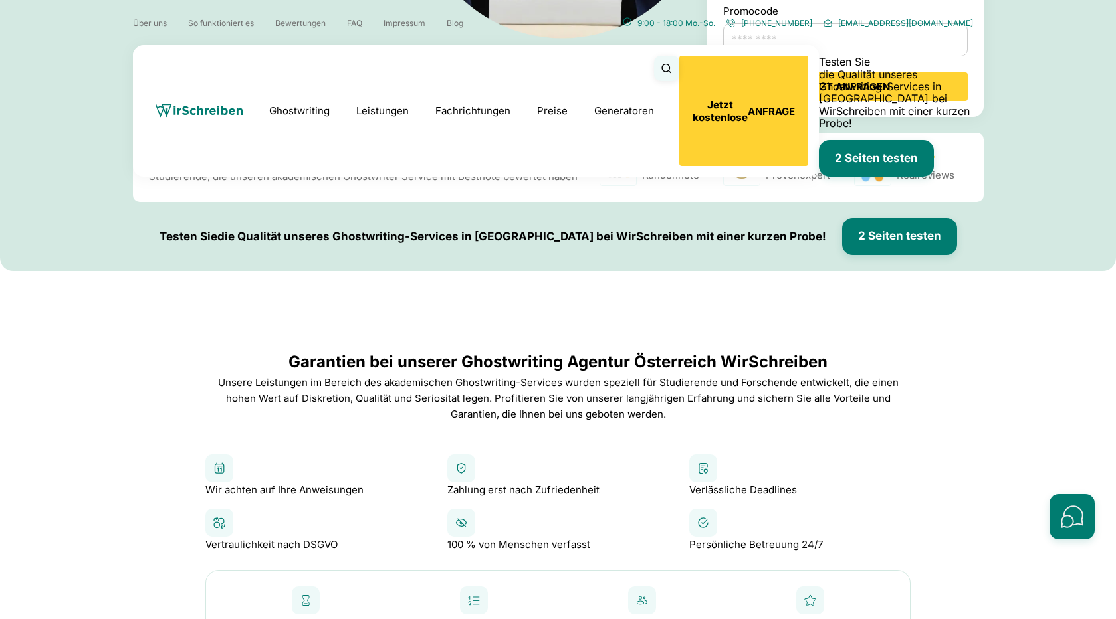
scroll to position [541, 0]
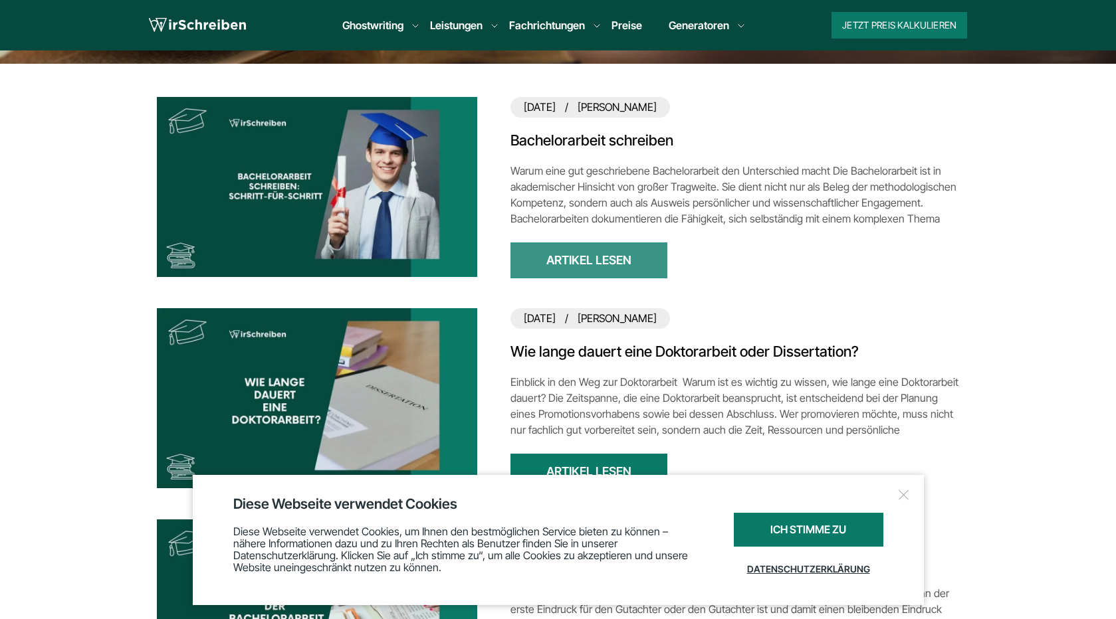
scroll to position [378, 0]
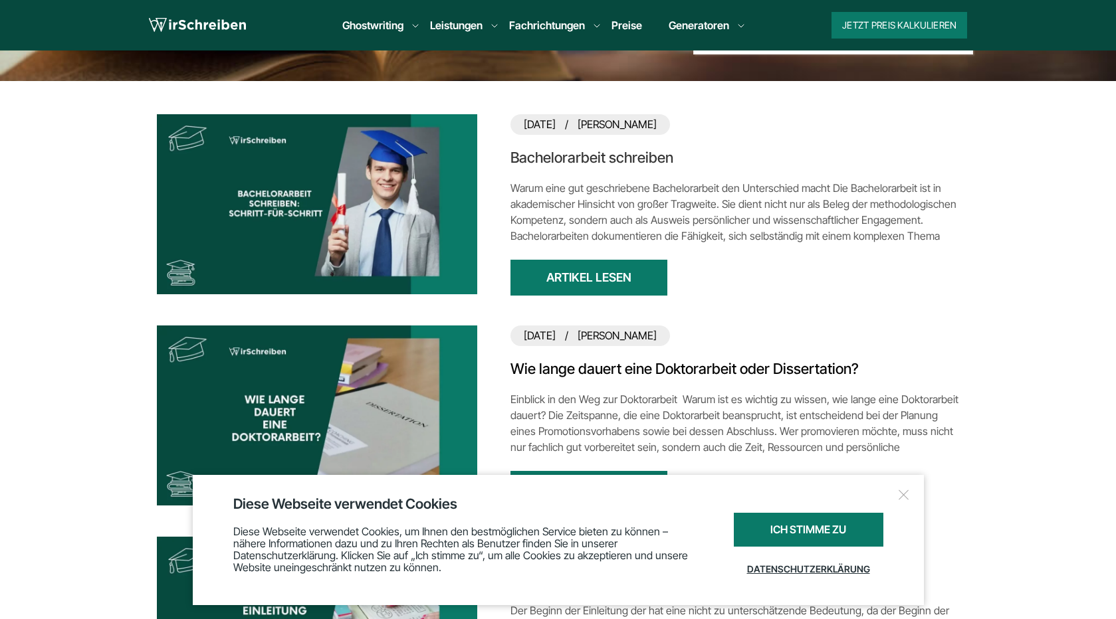
click at [633, 154] on link "Bachelorarbeit schreiben" at bounding box center [734, 157] width 449 height 19
click at [593, 370] on link "Wie lange dauert eine Doktorarbeit oder Dissertation?" at bounding box center [734, 369] width 449 height 19
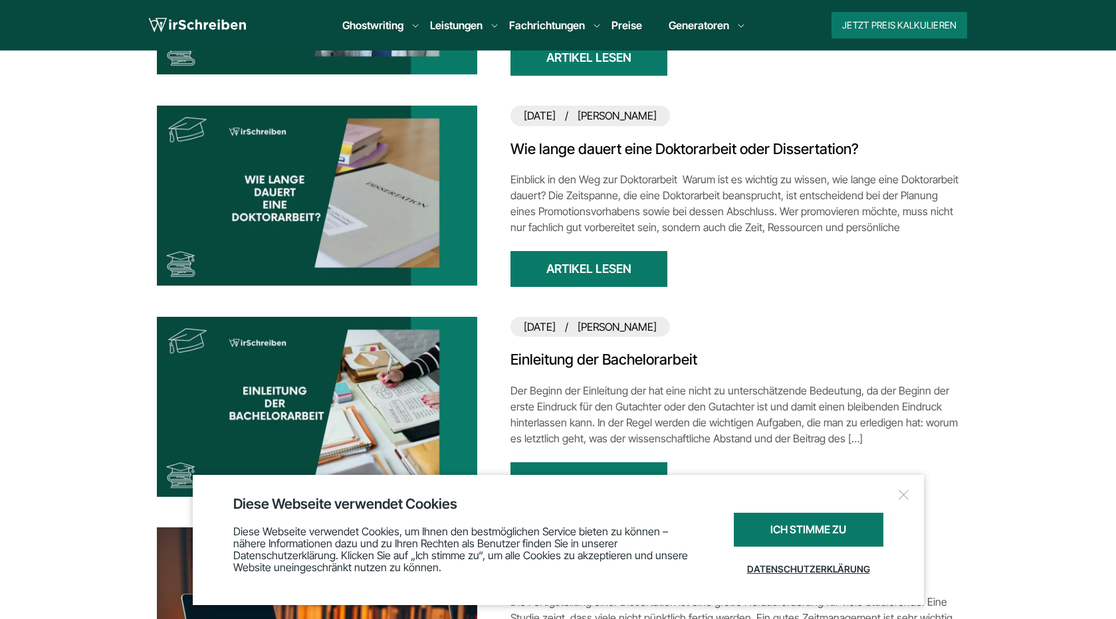
scroll to position [602, 0]
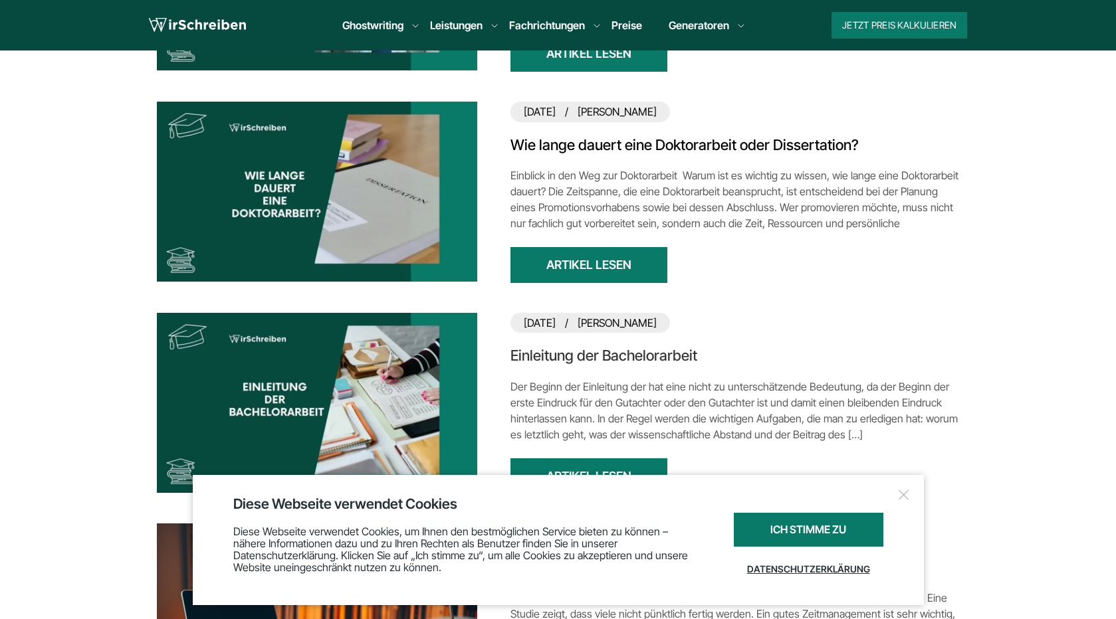
click at [561, 357] on link "Einleitung der Bachelorarbeit" at bounding box center [734, 355] width 449 height 19
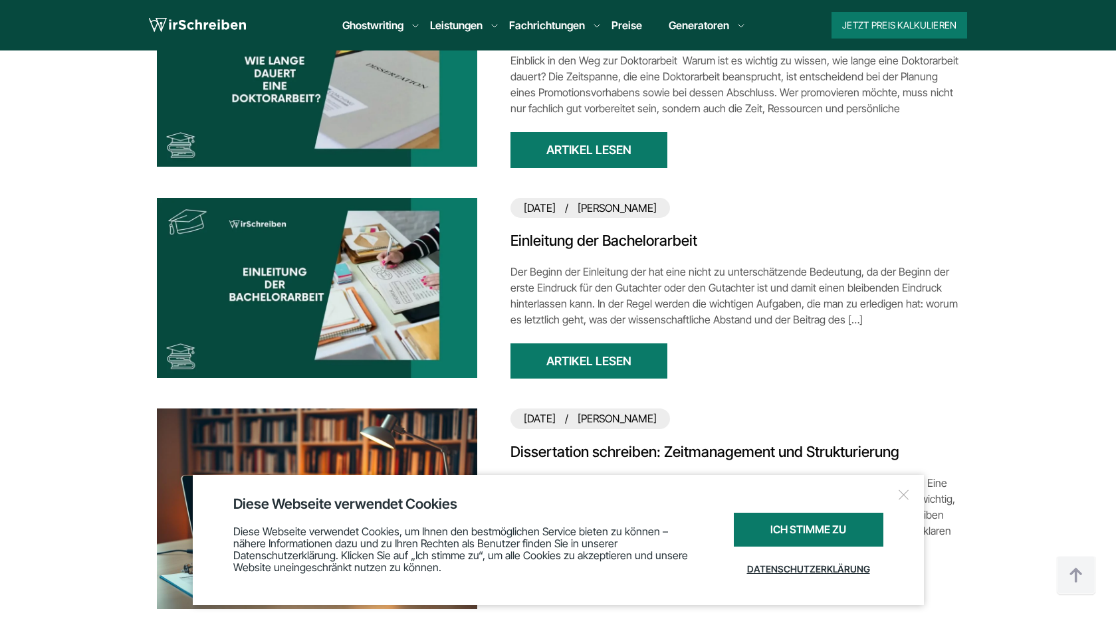
scroll to position [786, 0]
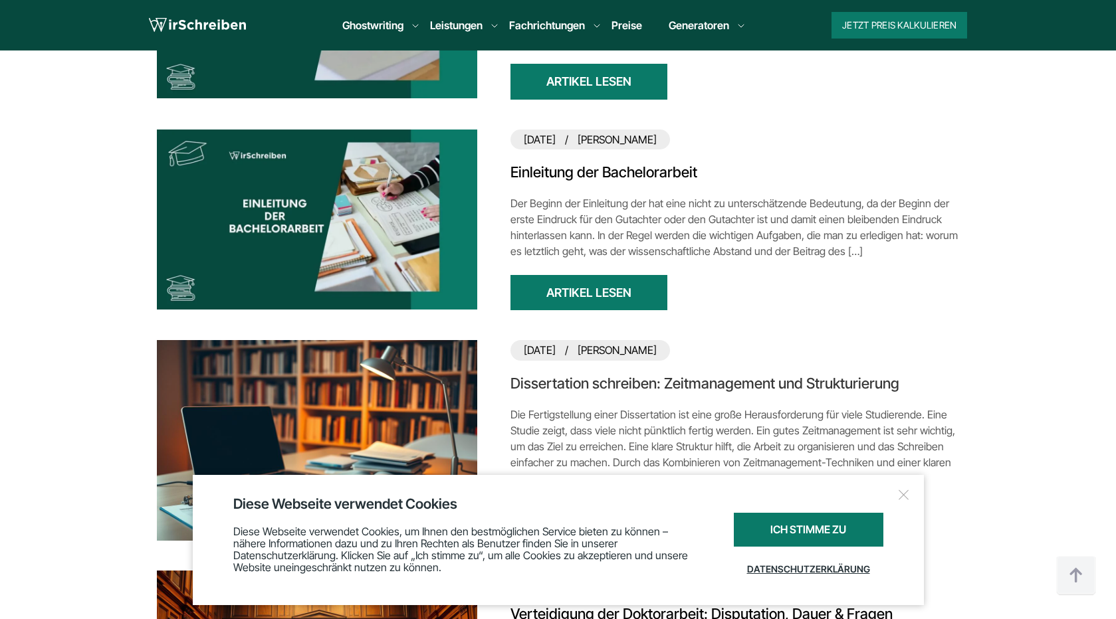
click at [702, 388] on link "Dissertation schreiben: Zeitmanagement und Strukturierung" at bounding box center [734, 383] width 449 height 19
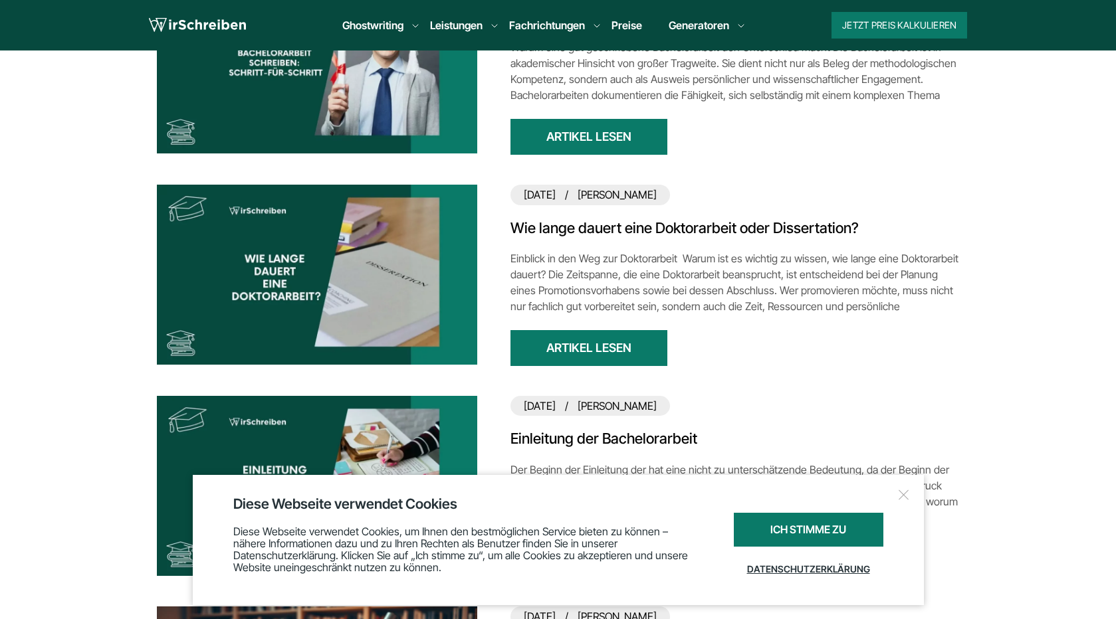
scroll to position [482, 0]
